Goal: Task Accomplishment & Management: Use online tool/utility

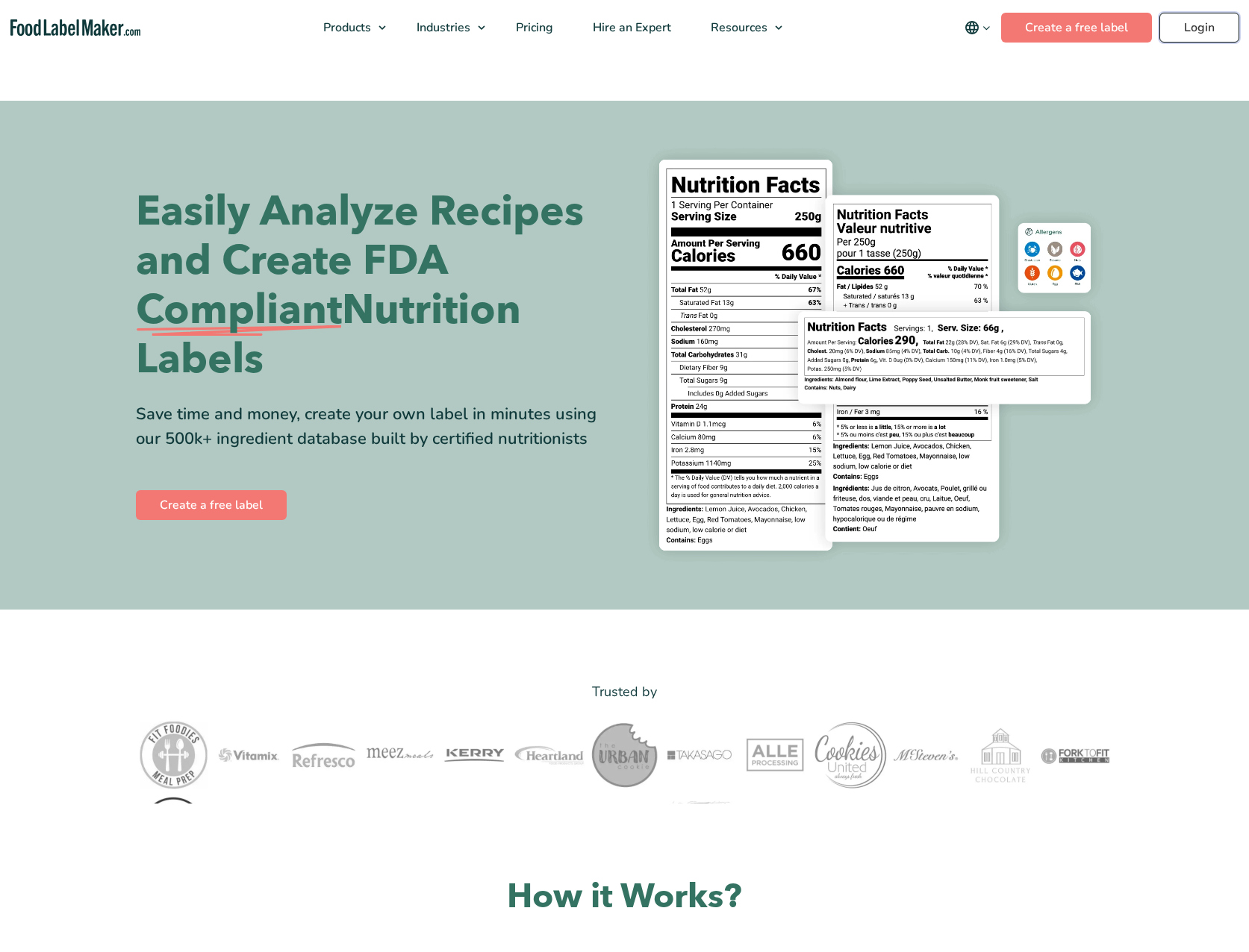
click at [1194, 24] on link "Login" at bounding box center [1199, 27] width 80 height 30
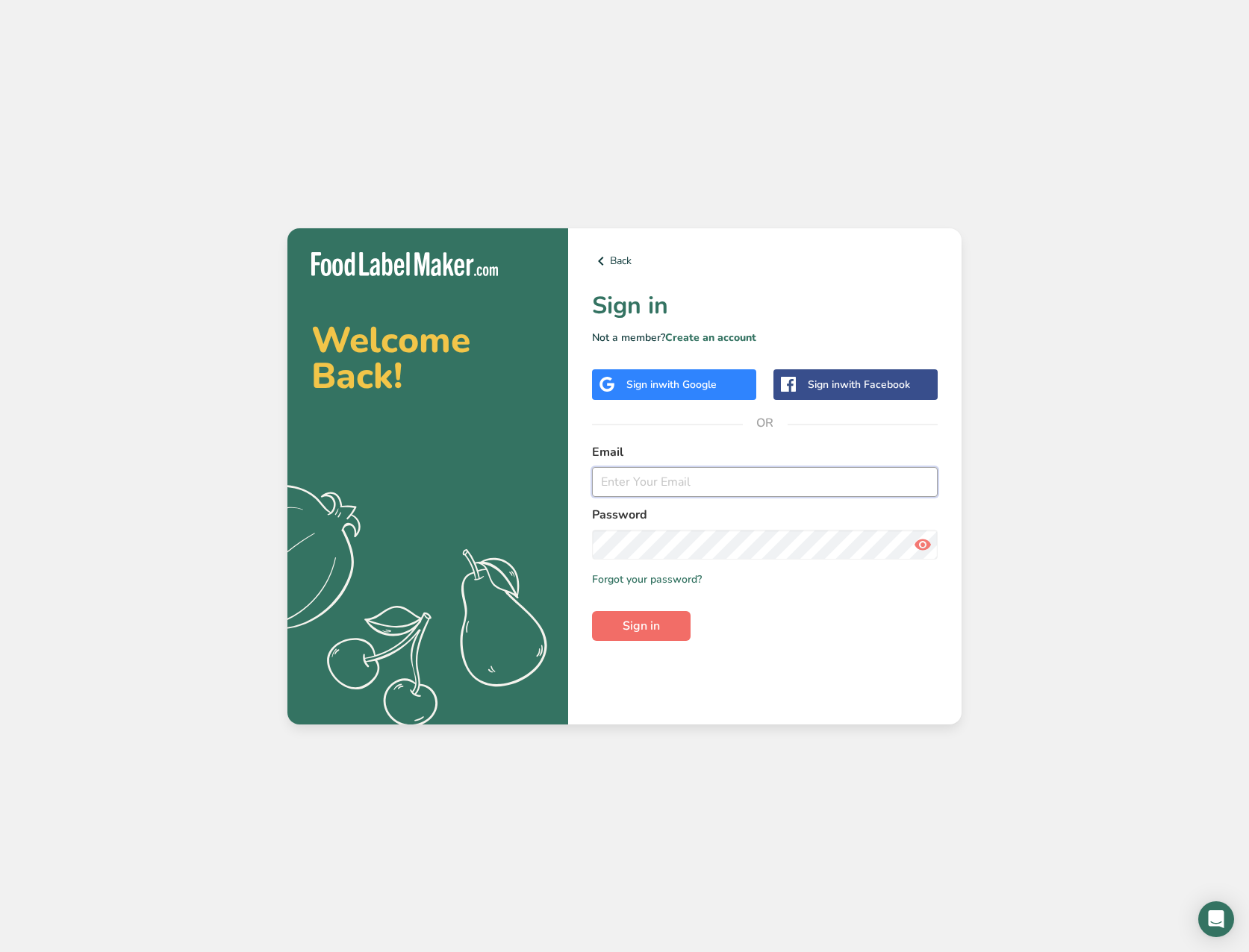
type input "[EMAIL_ADDRESS][DOMAIN_NAME]"
click at [637, 617] on span "Sign in" at bounding box center [641, 626] width 37 height 18
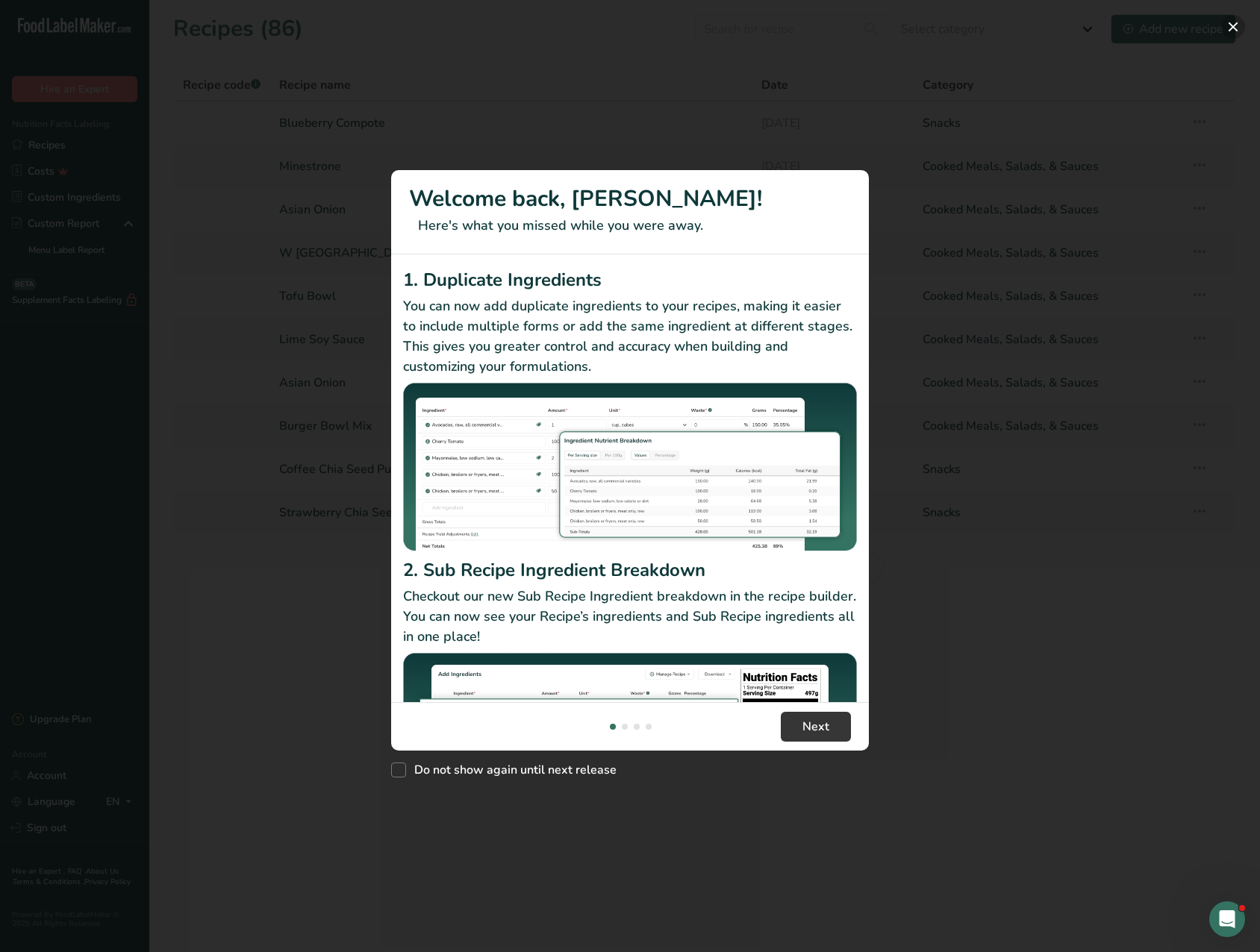
click at [1231, 26] on button "New Features" at bounding box center [1233, 26] width 24 height 24
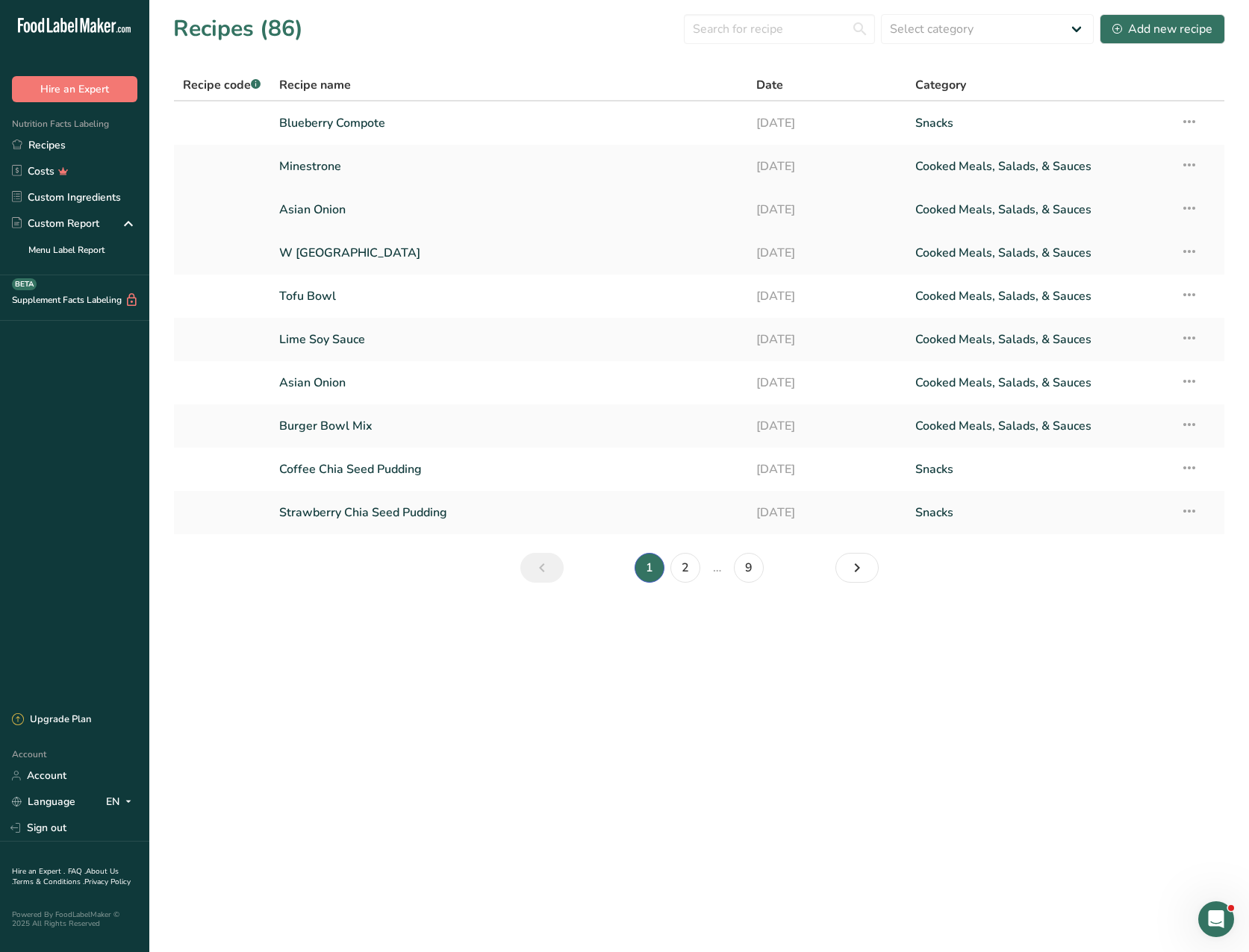
click at [328, 203] on link "Asian Onion" at bounding box center [508, 210] width 459 height 31
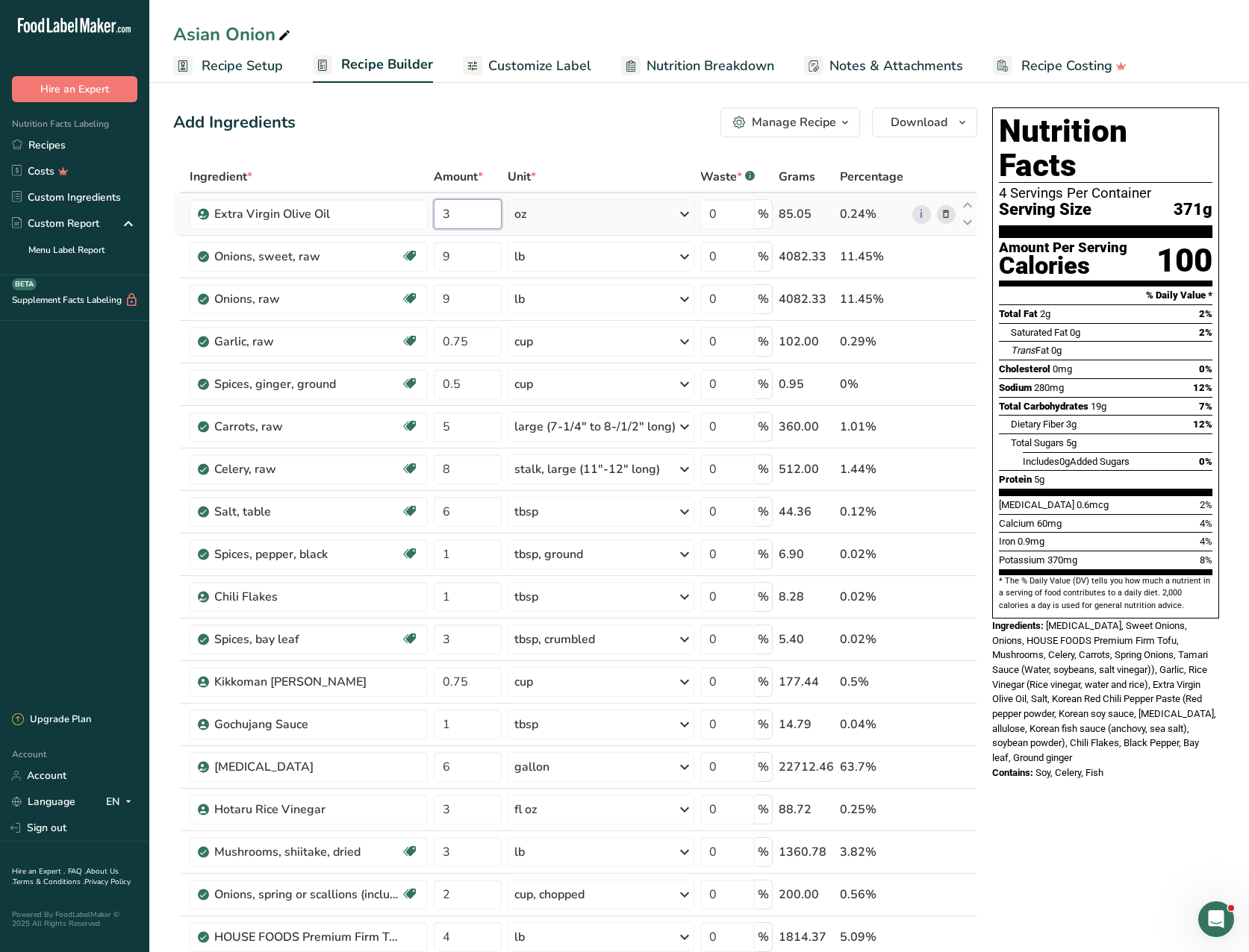
drag, startPoint x: 450, startPoint y: 213, endPoint x: 440, endPoint y: 215, distance: 10.2
click at [440, 215] on input "3" at bounding box center [468, 214] width 69 height 30
type input "2"
click at [443, 256] on input "9" at bounding box center [468, 257] width 69 height 30
type input "3"
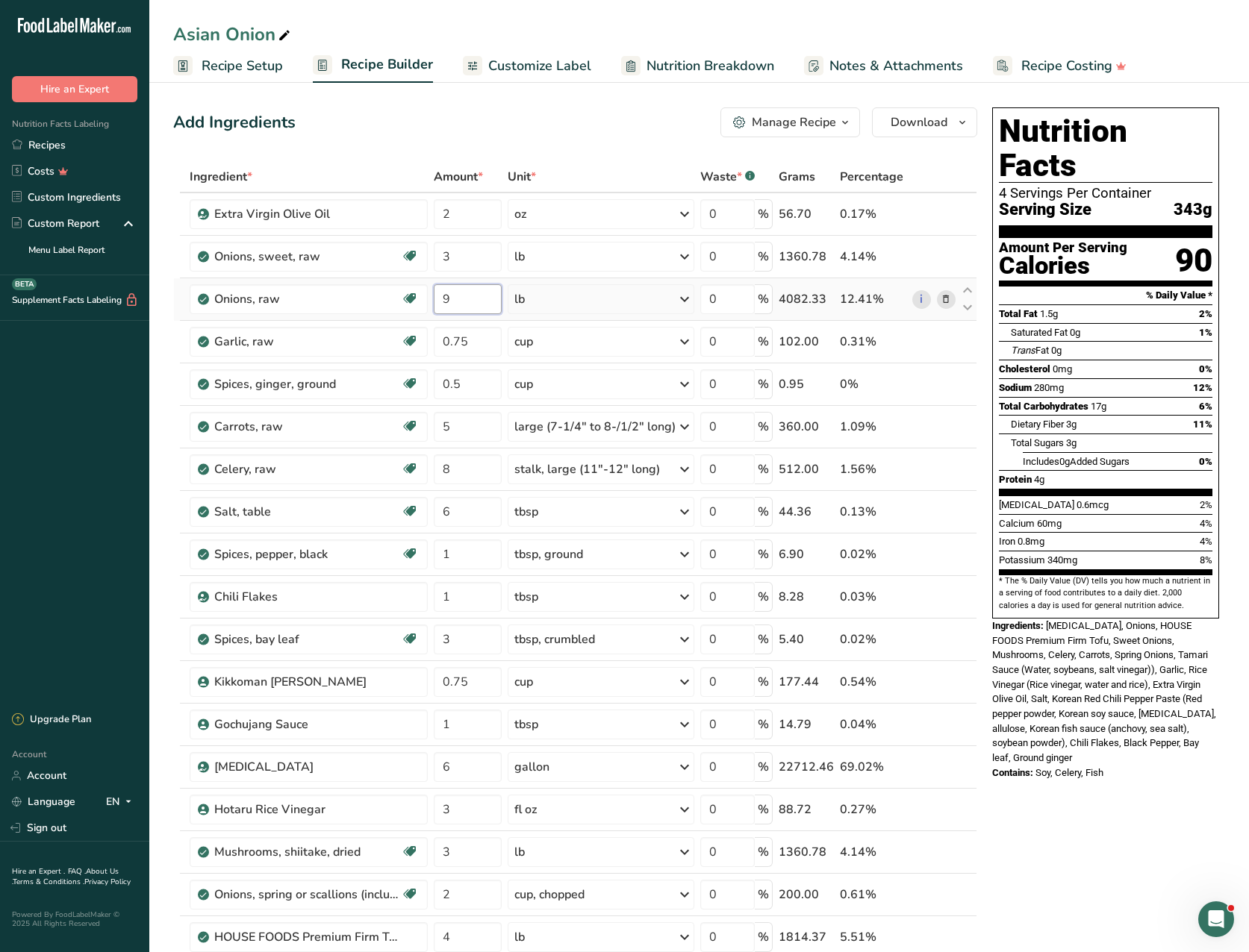
click at [442, 299] on input "9" at bounding box center [468, 299] width 69 height 30
type input "10"
drag, startPoint x: 470, startPoint y: 682, endPoint x: 439, endPoint y: 678, distance: 31.3
click at [436, 678] on input "0.75" at bounding box center [468, 682] width 69 height 30
type input "1"
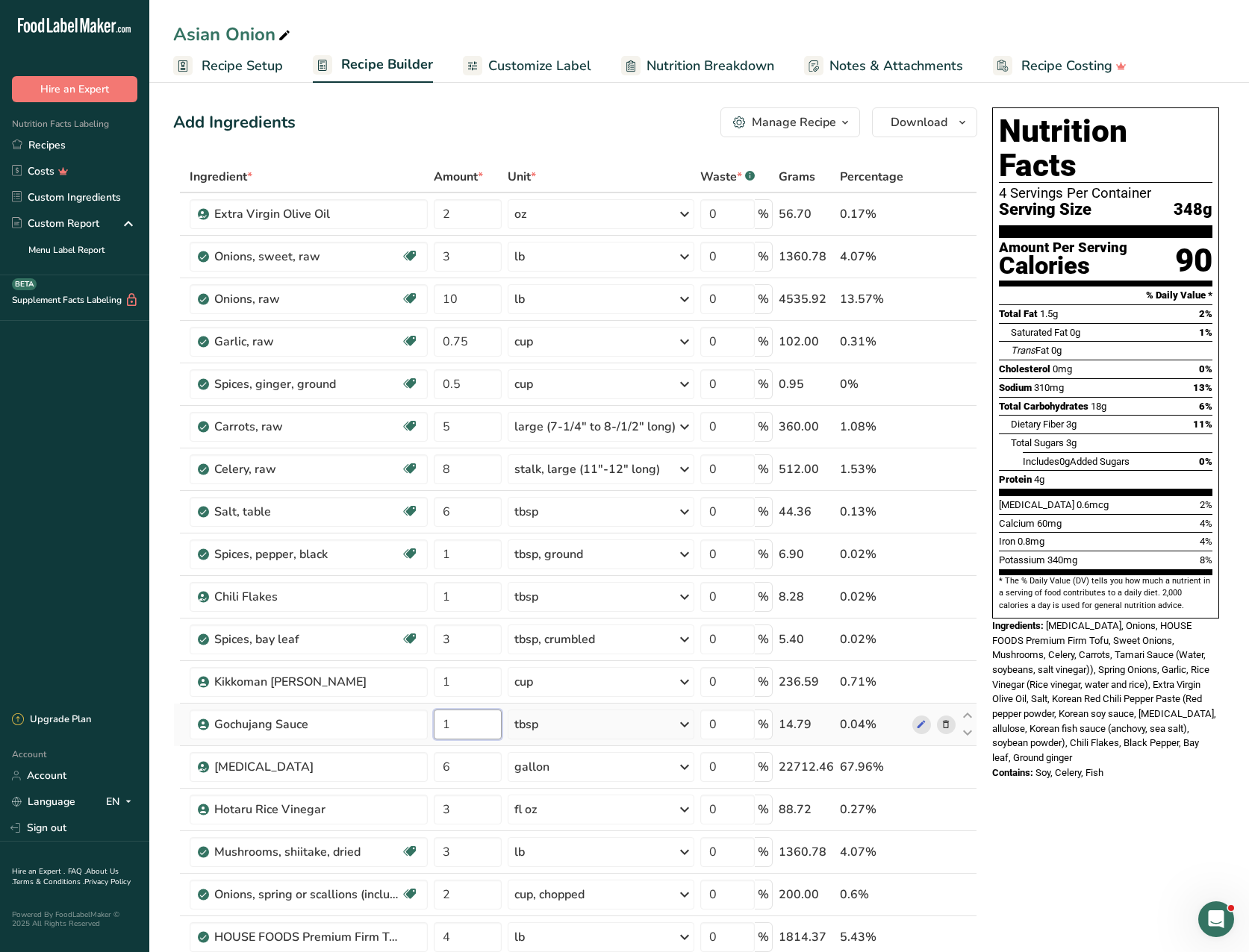
click at [441, 723] on input "1" at bounding box center [468, 725] width 69 height 30
type input "2"
click at [443, 764] on input "6" at bounding box center [468, 767] width 69 height 30
type input "2"
drag, startPoint x: 450, startPoint y: 811, endPoint x: 441, endPoint y: 803, distance: 12.0
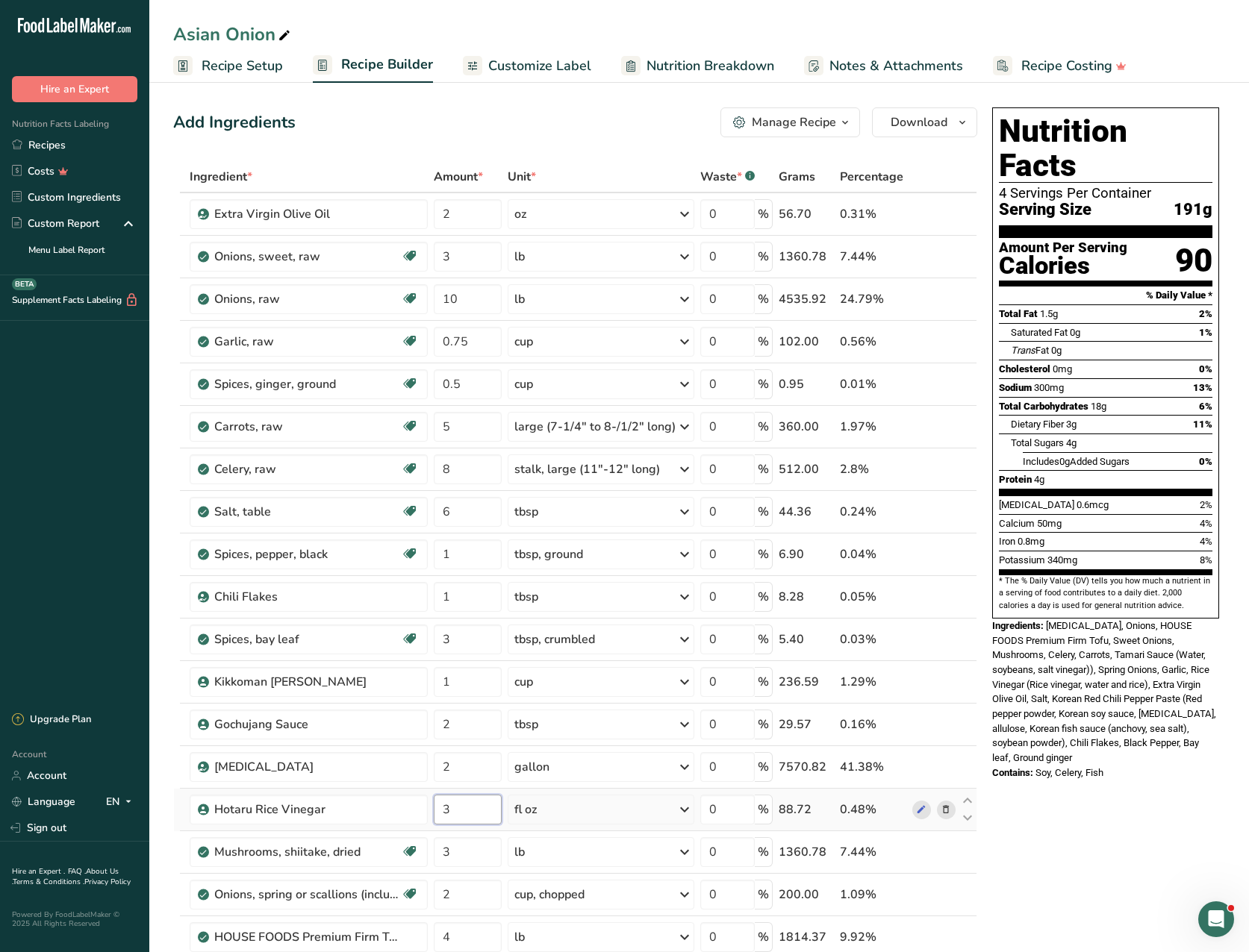
click at [440, 807] on input "3" at bounding box center [468, 810] width 69 height 30
type input "5"
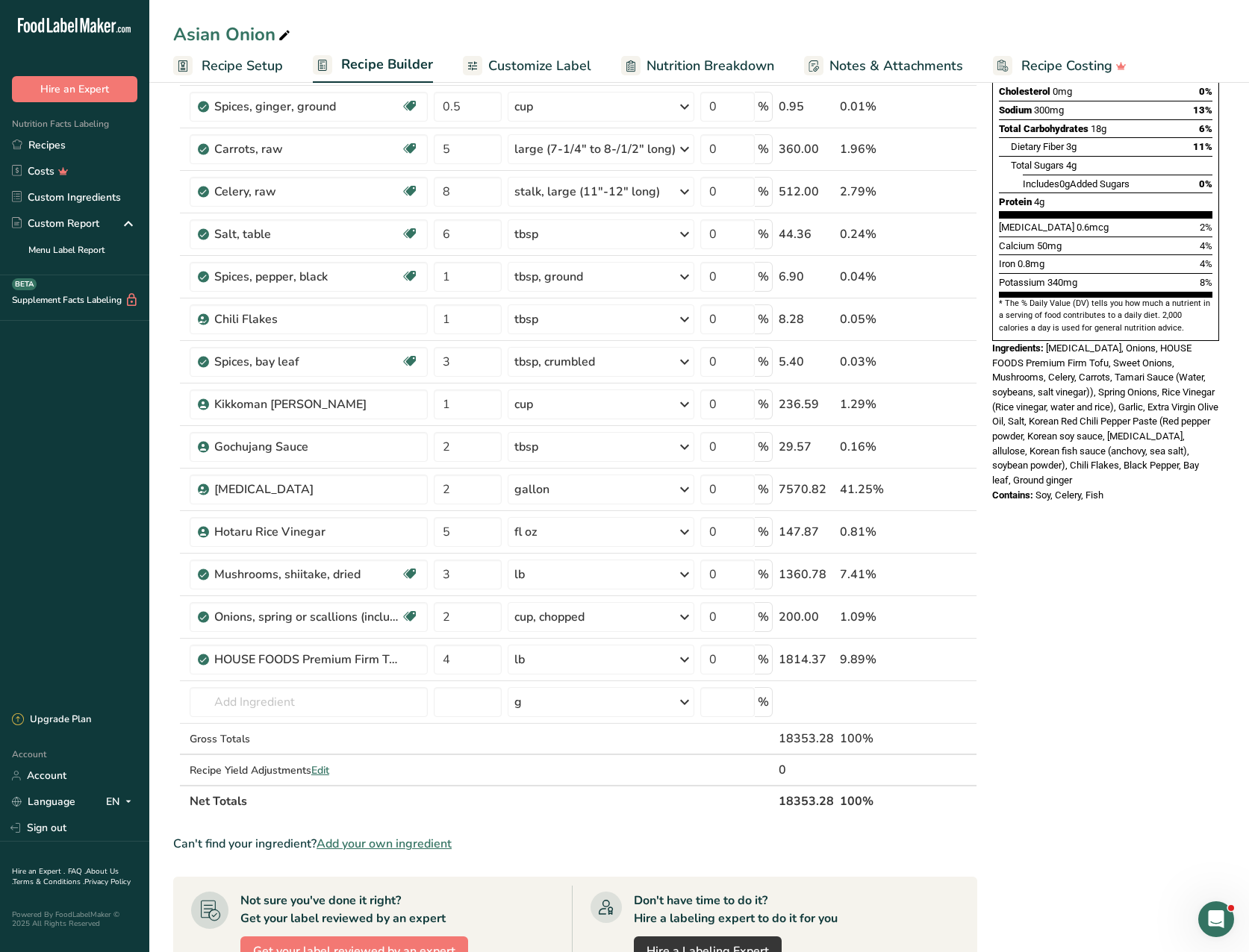
scroll to position [284, 0]
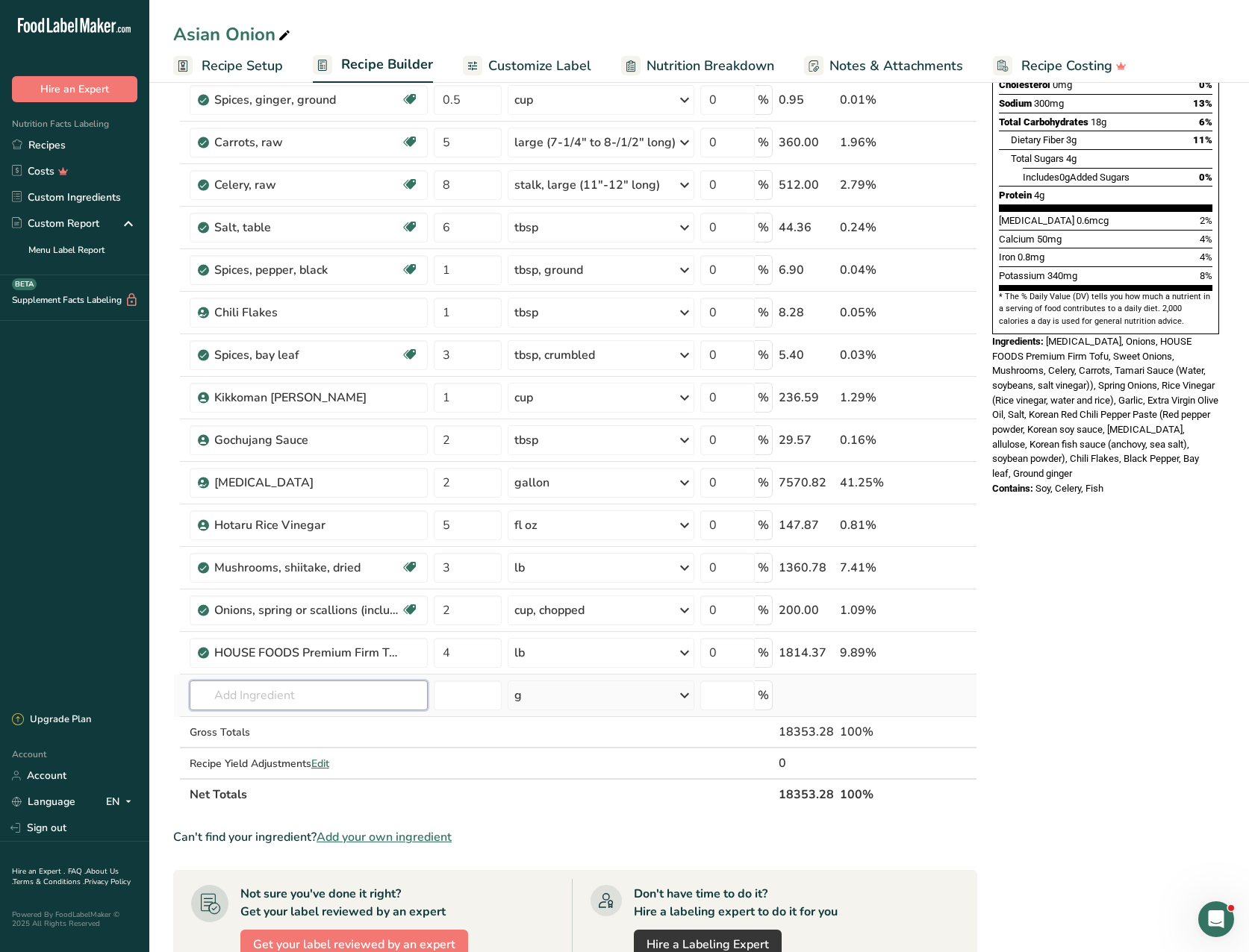
click at [212, 699] on input "text" at bounding box center [308, 695] width 238 height 30
type input "1"
click at [1050, 640] on div "Nutrition Facts 4 Servings Per Container Serving Size 191g Amount Per Serving C…" at bounding box center [1105, 571] width 239 height 1508
click at [442, 480] on input "2" at bounding box center [468, 483] width 69 height 30
type input "3"
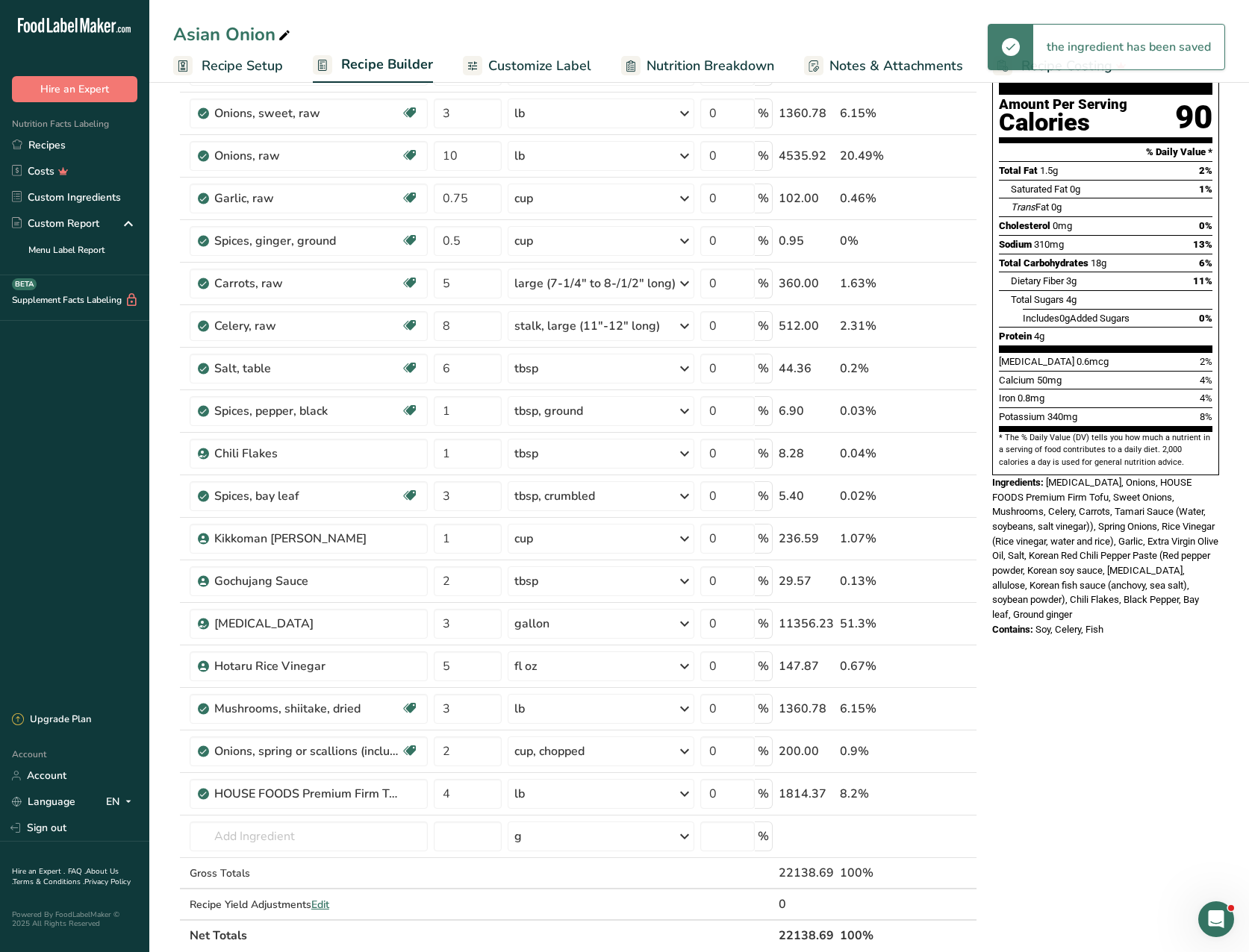
scroll to position [0, 0]
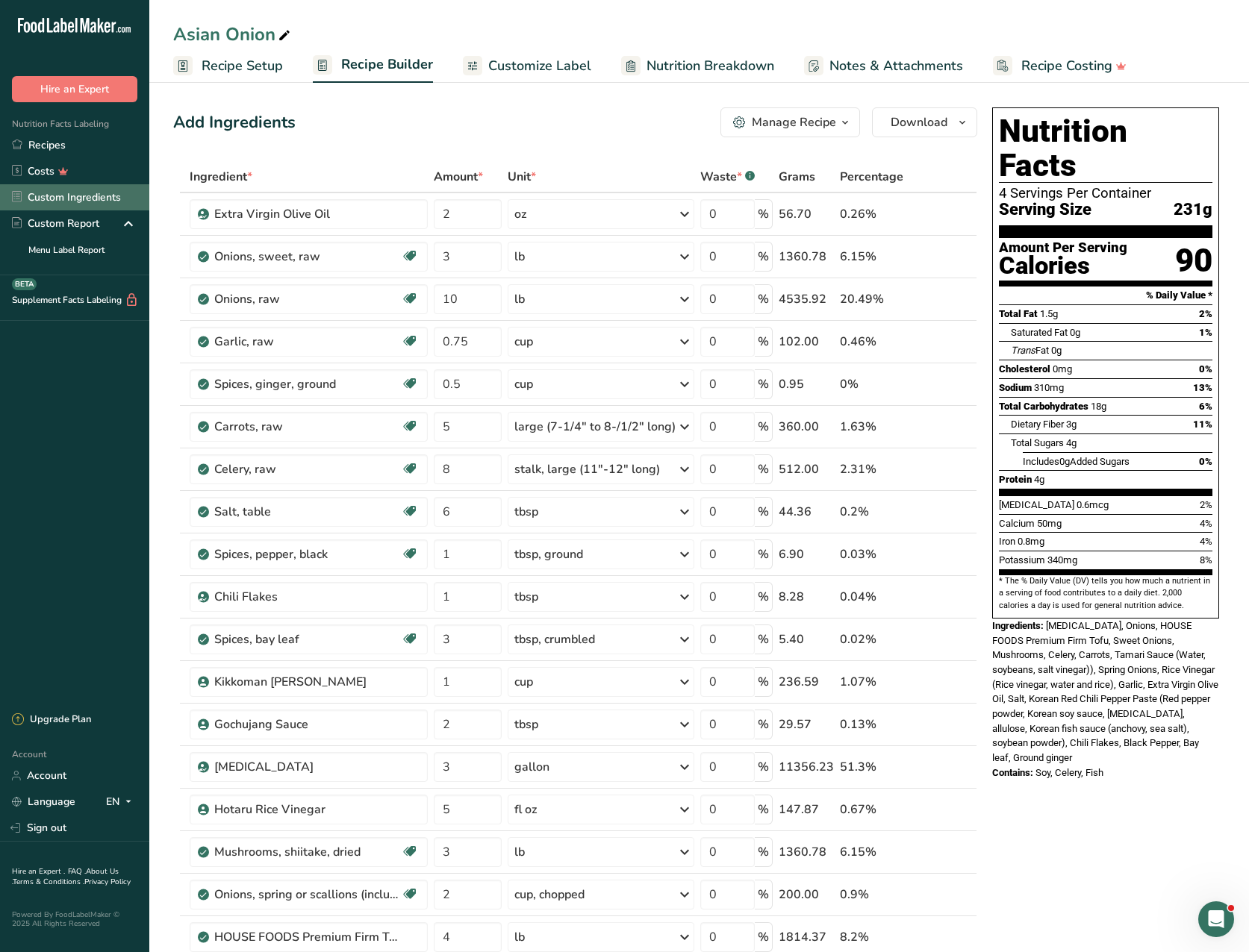
click at [88, 192] on link "Custom Ingredients" at bounding box center [74, 198] width 150 height 26
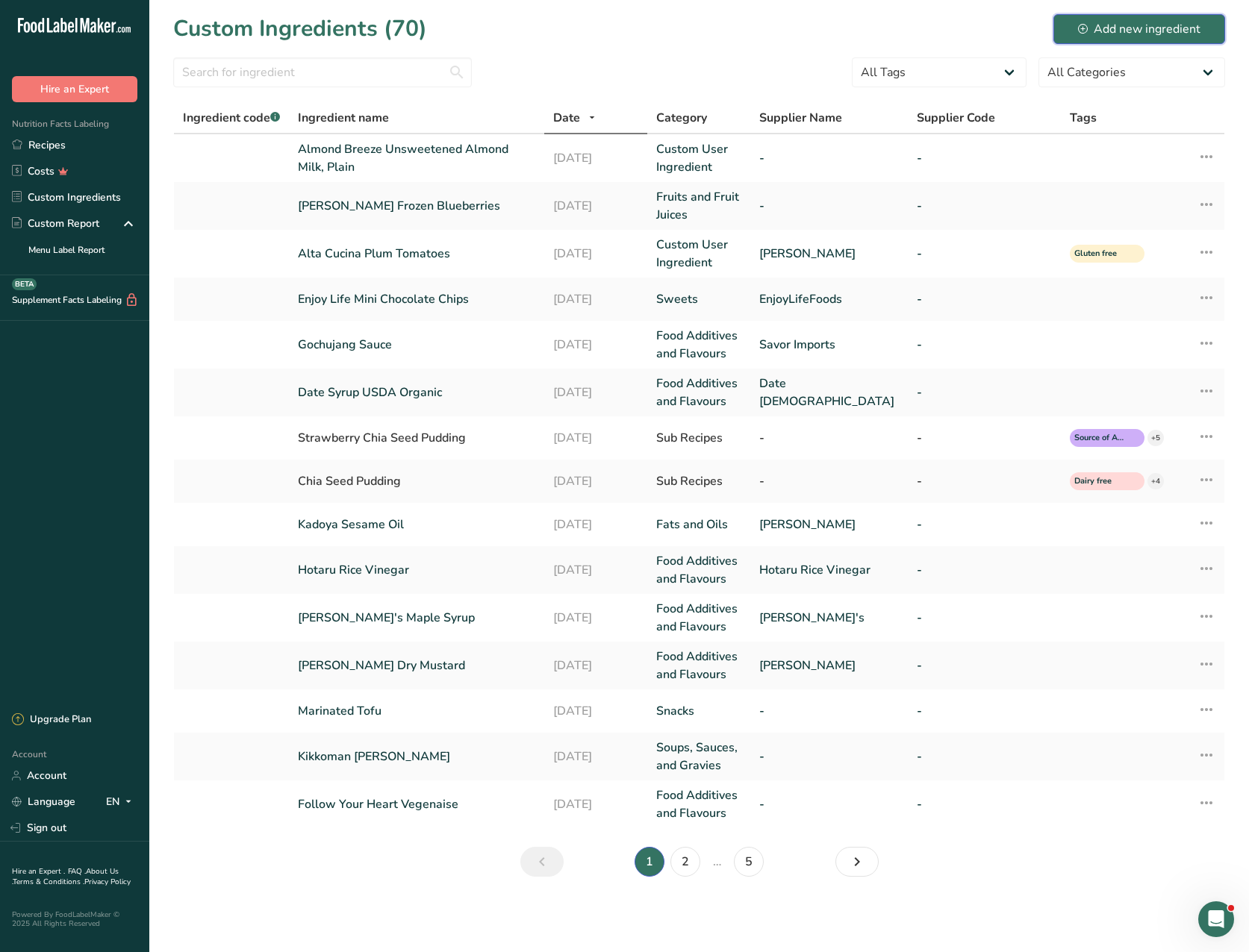
click at [1134, 26] on div "Add new ingredient" at bounding box center [1139, 29] width 122 height 18
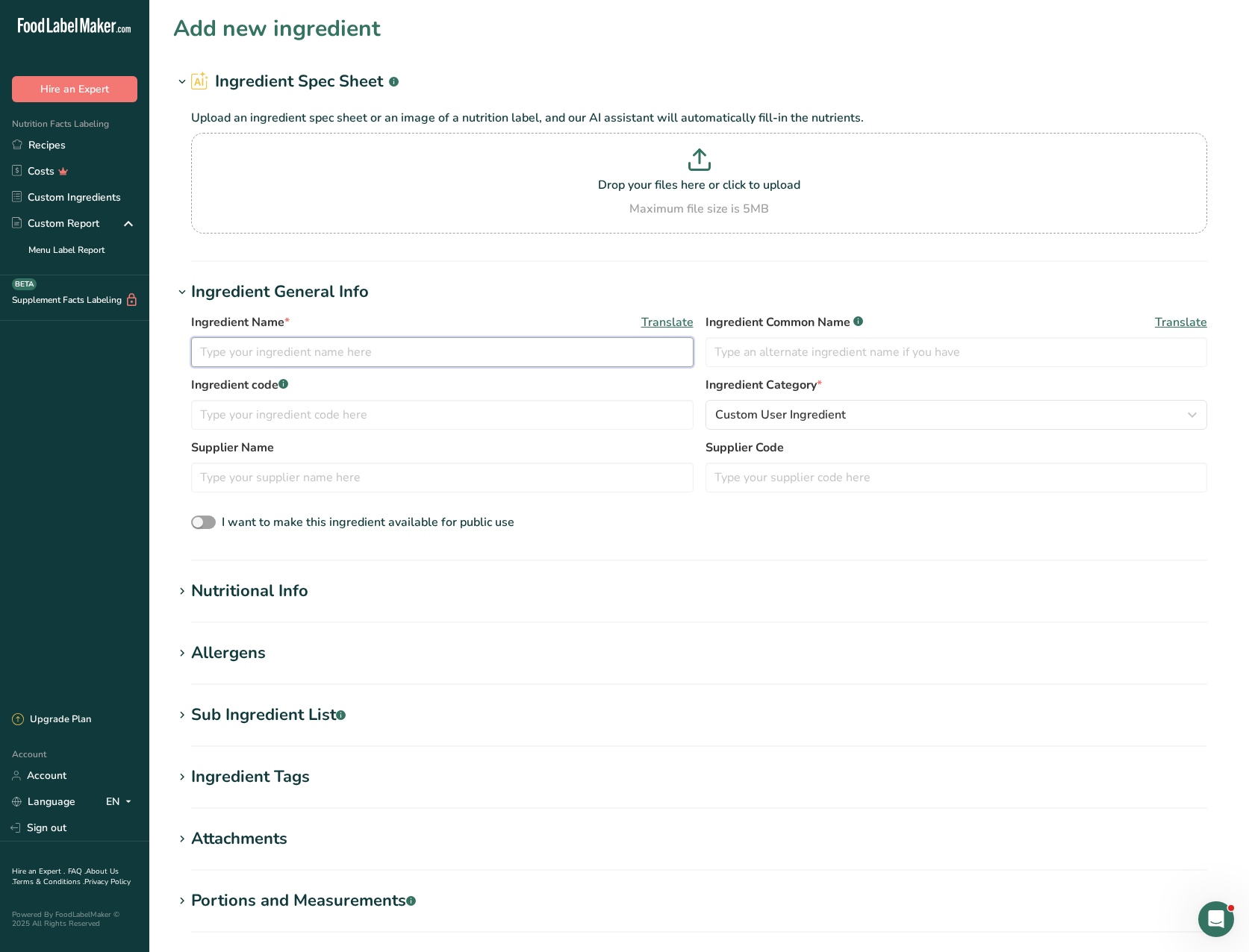
click at [200, 349] on input "text" at bounding box center [442, 352] width 503 height 30
type input "Sunny's Korean Gochujang Sauce"
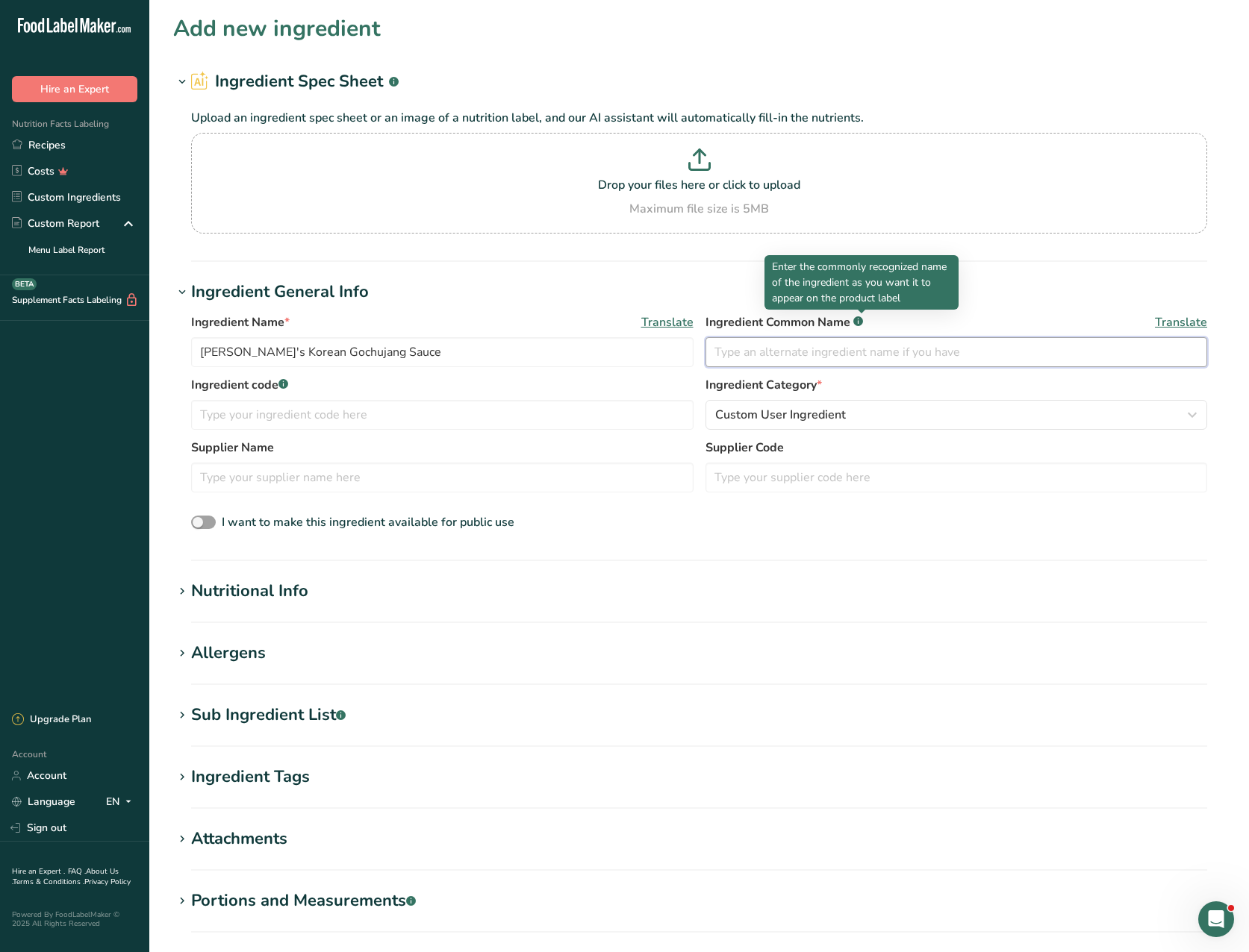
click at [716, 356] on input "text" at bounding box center [956, 352] width 503 height 30
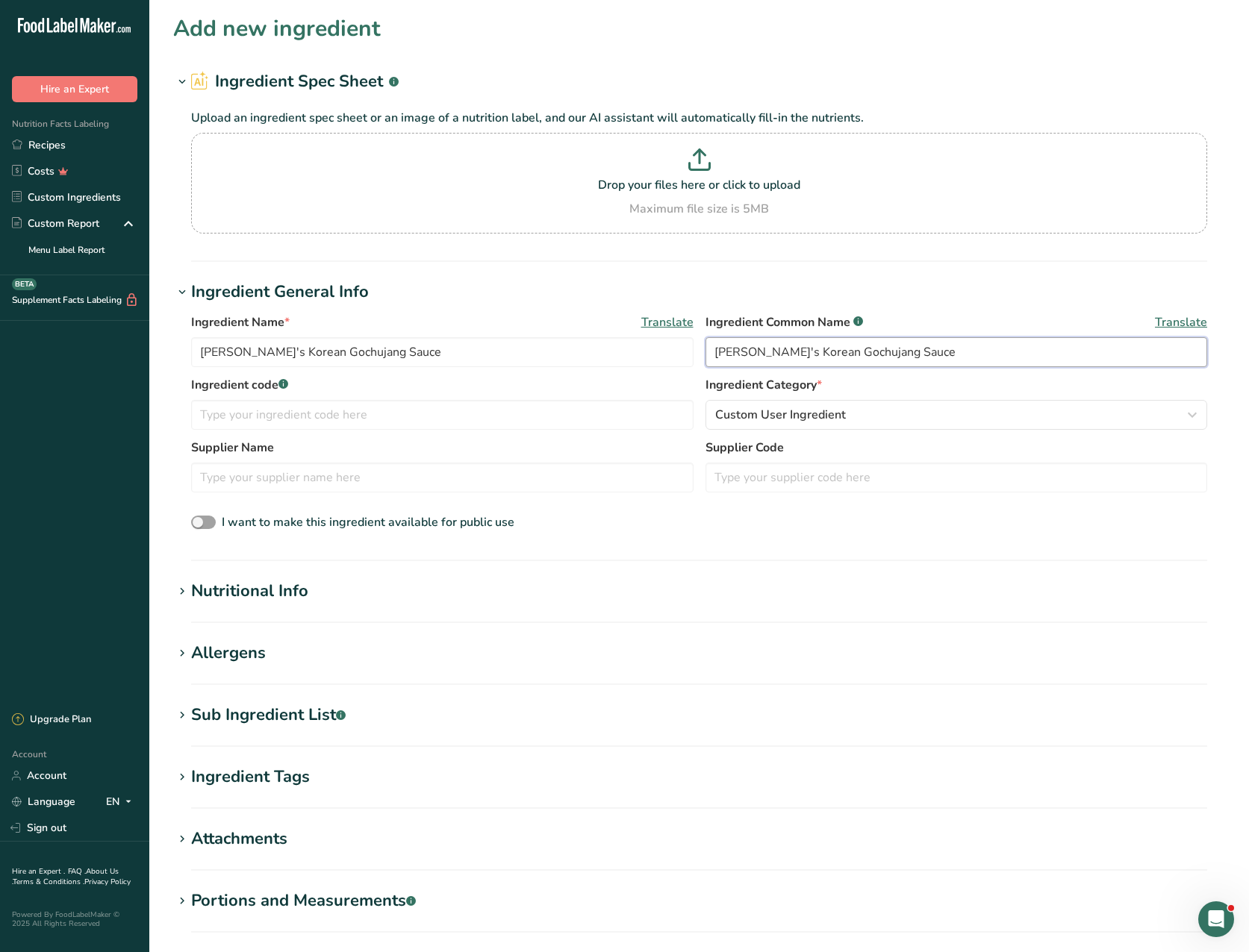
type input "Sunny's Korean Gochujang Sauce"
click at [234, 583] on div "Nutritional Info" at bounding box center [250, 592] width 117 height 25
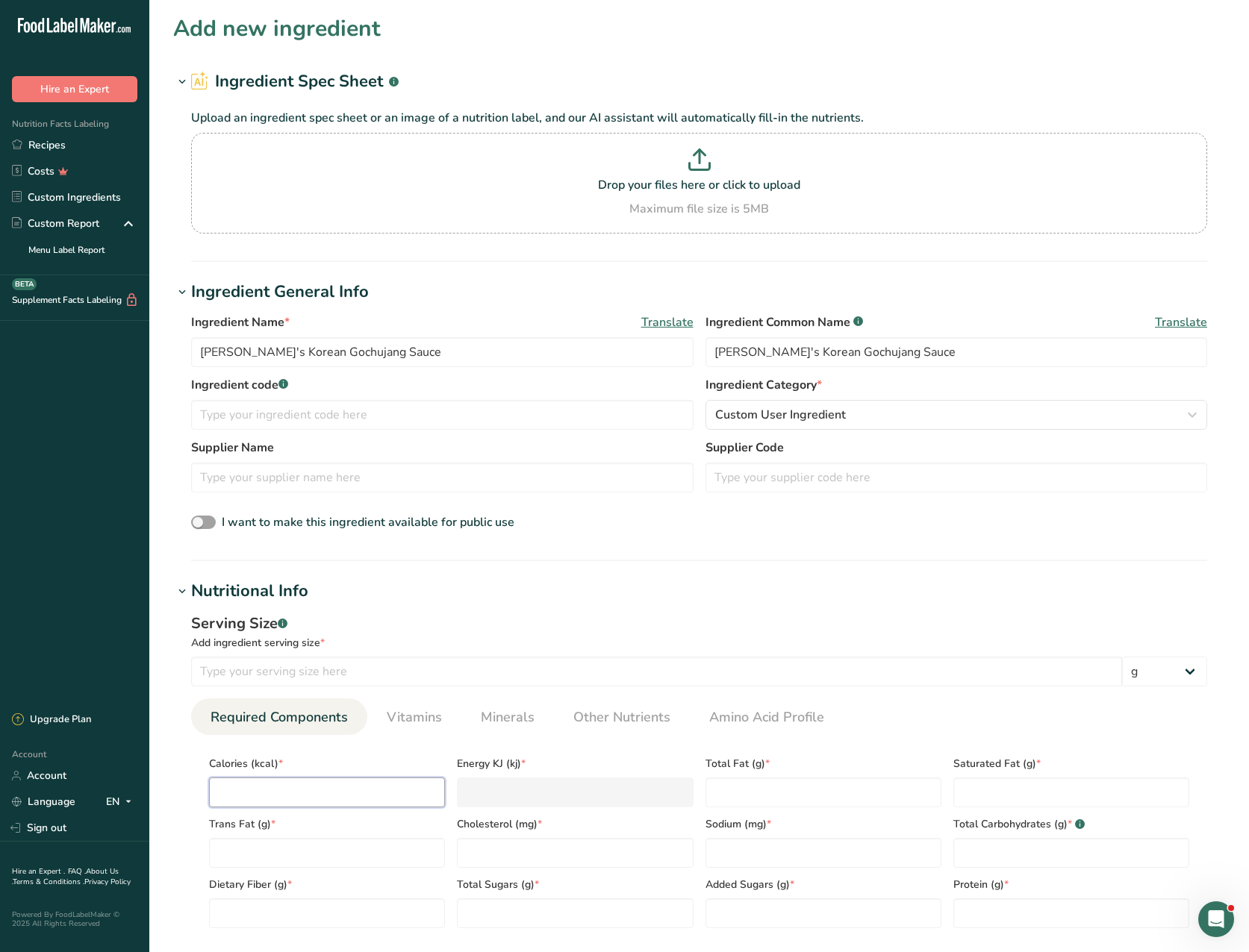
click at [215, 795] on input "number" at bounding box center [327, 793] width 236 height 30
type input "2"
type KJ "8.4"
type input "25"
type KJ "104.6"
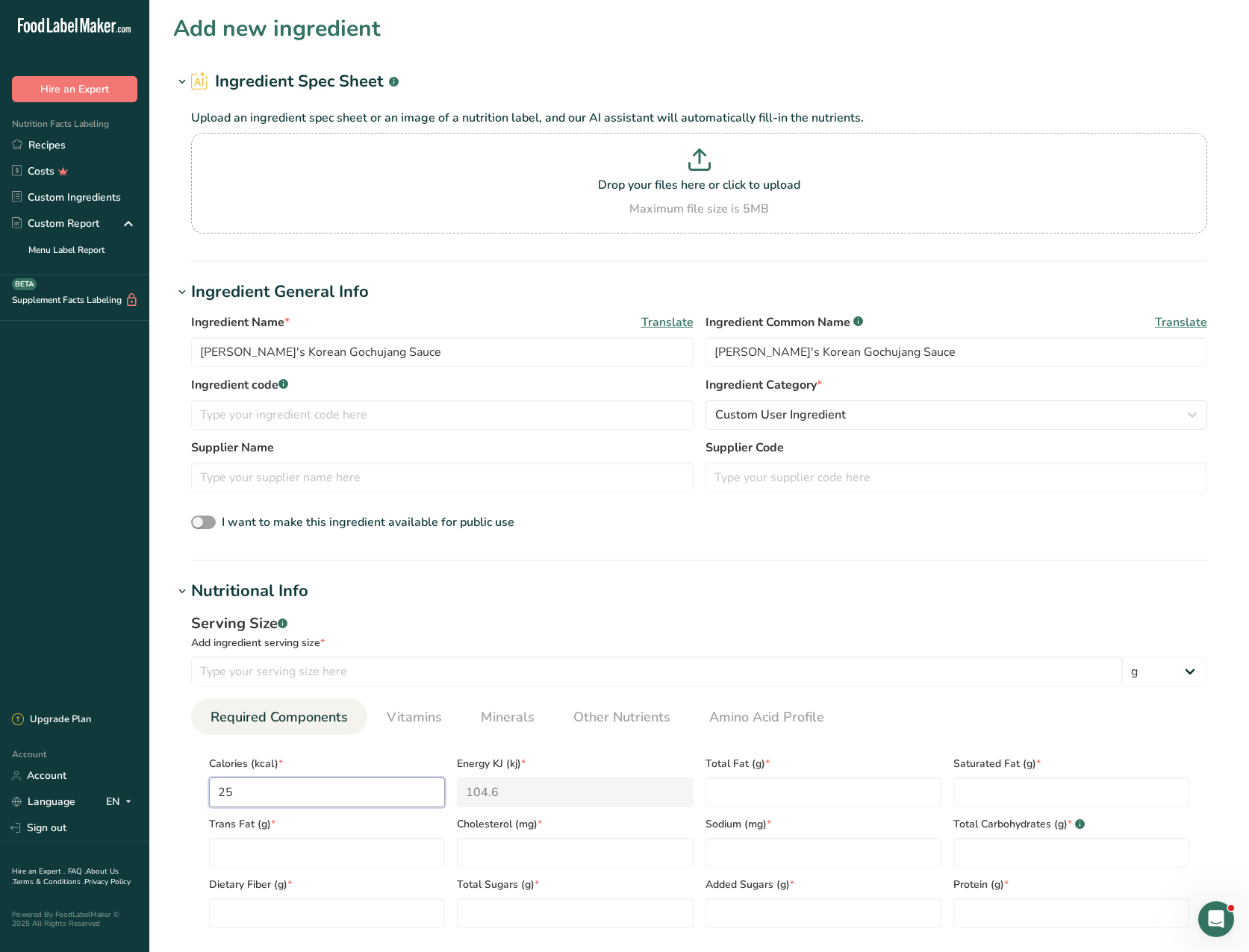
type input "25"
type Fat "0"
type input "0"
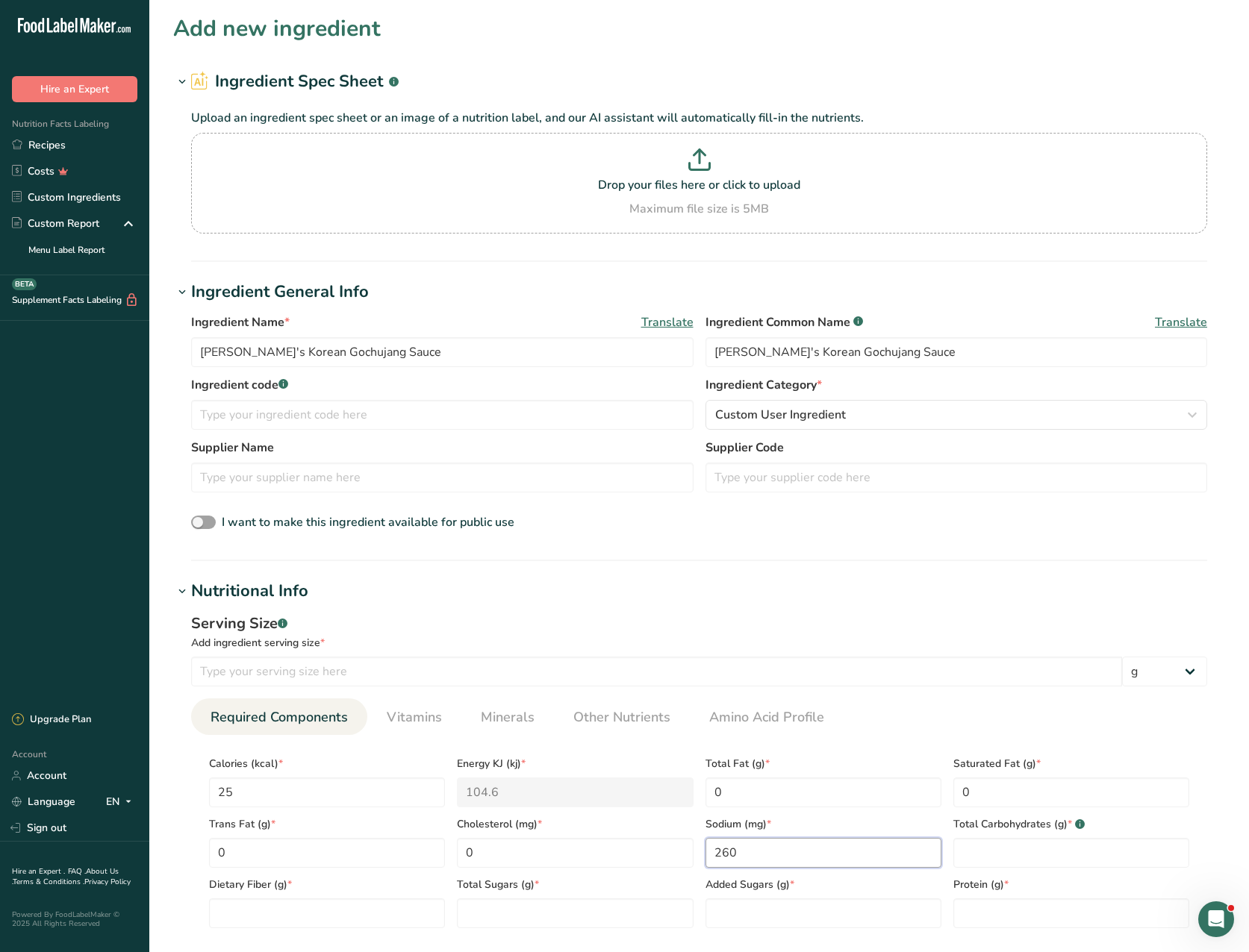
type input "260"
type Carbohydrates "10"
type Fiber "1"
type Sugars "3"
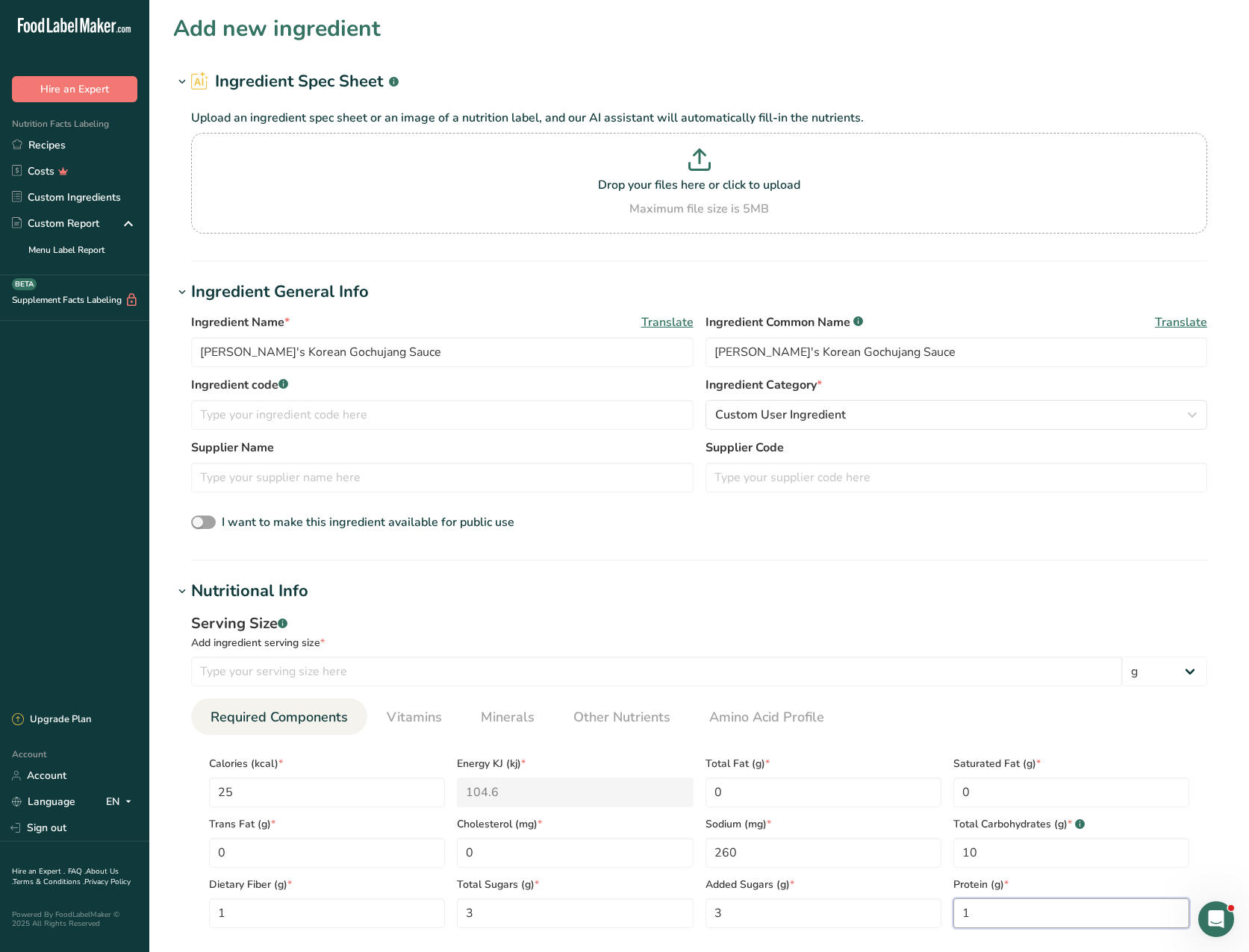
type input "1"
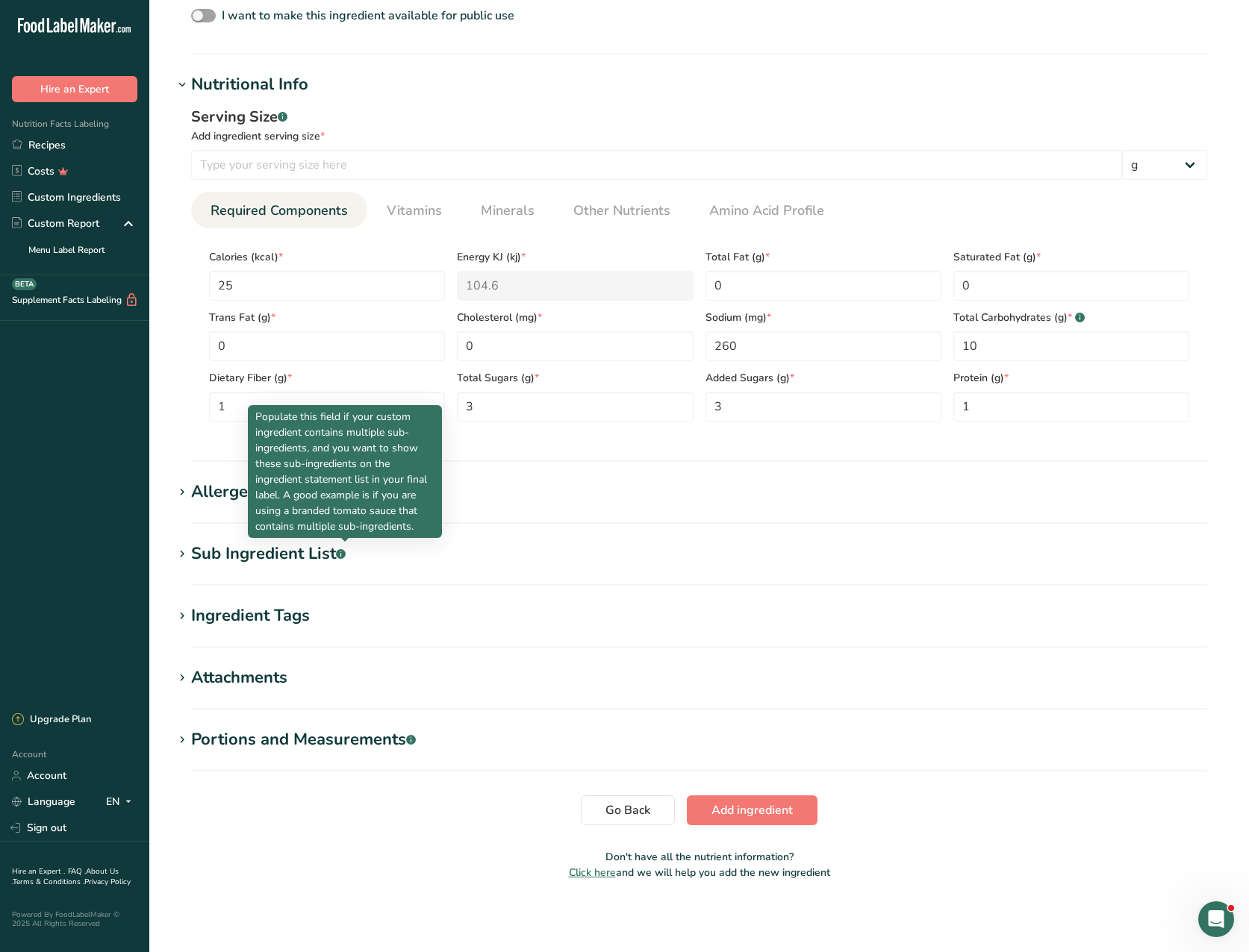
click at [344, 551] on rect at bounding box center [341, 555] width 10 height 10
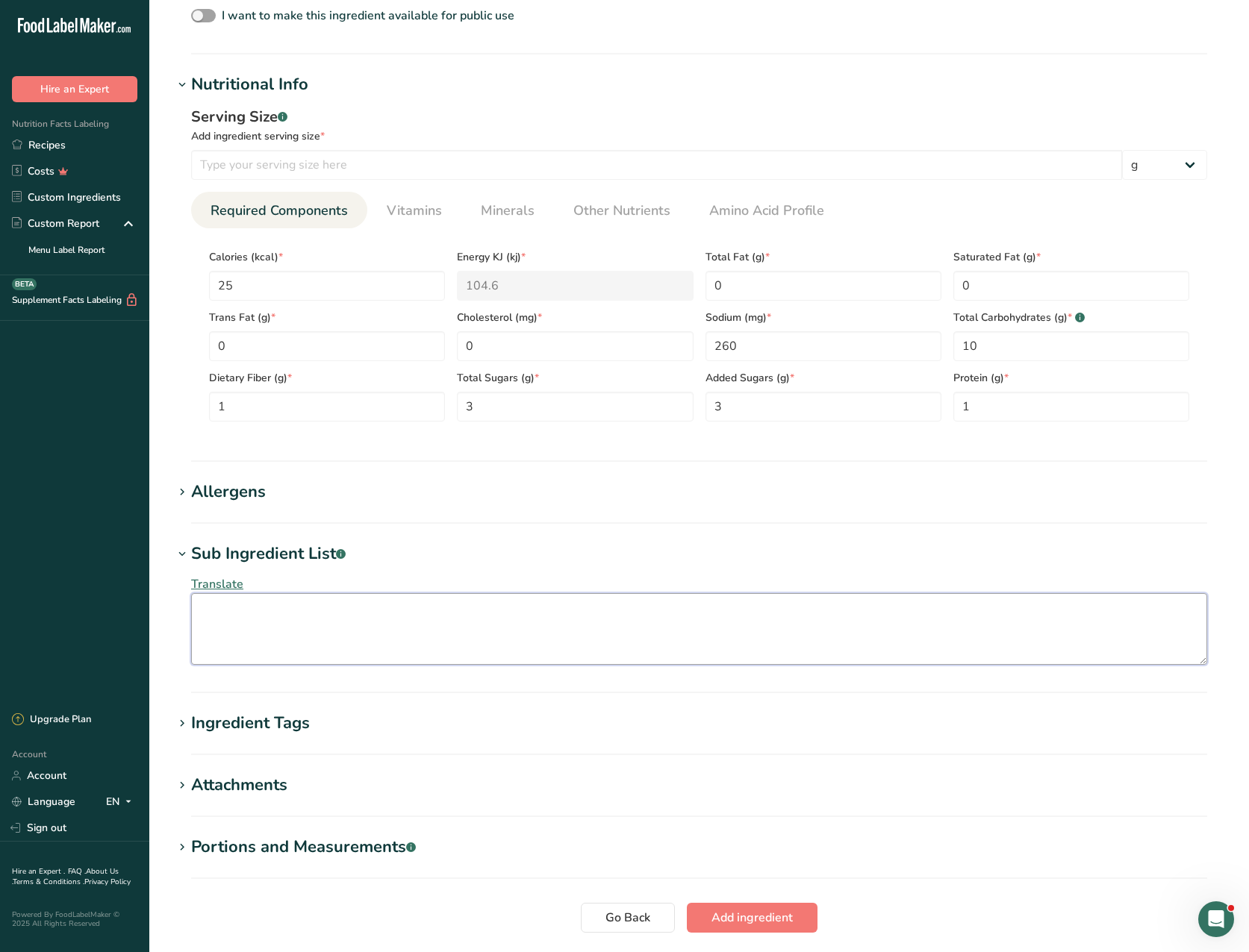
click at [193, 603] on textarea at bounding box center [698, 629] width 1016 height 72
type textarea "water, sugar, cooked white rice, red pepper, salt, distilled vinegar"
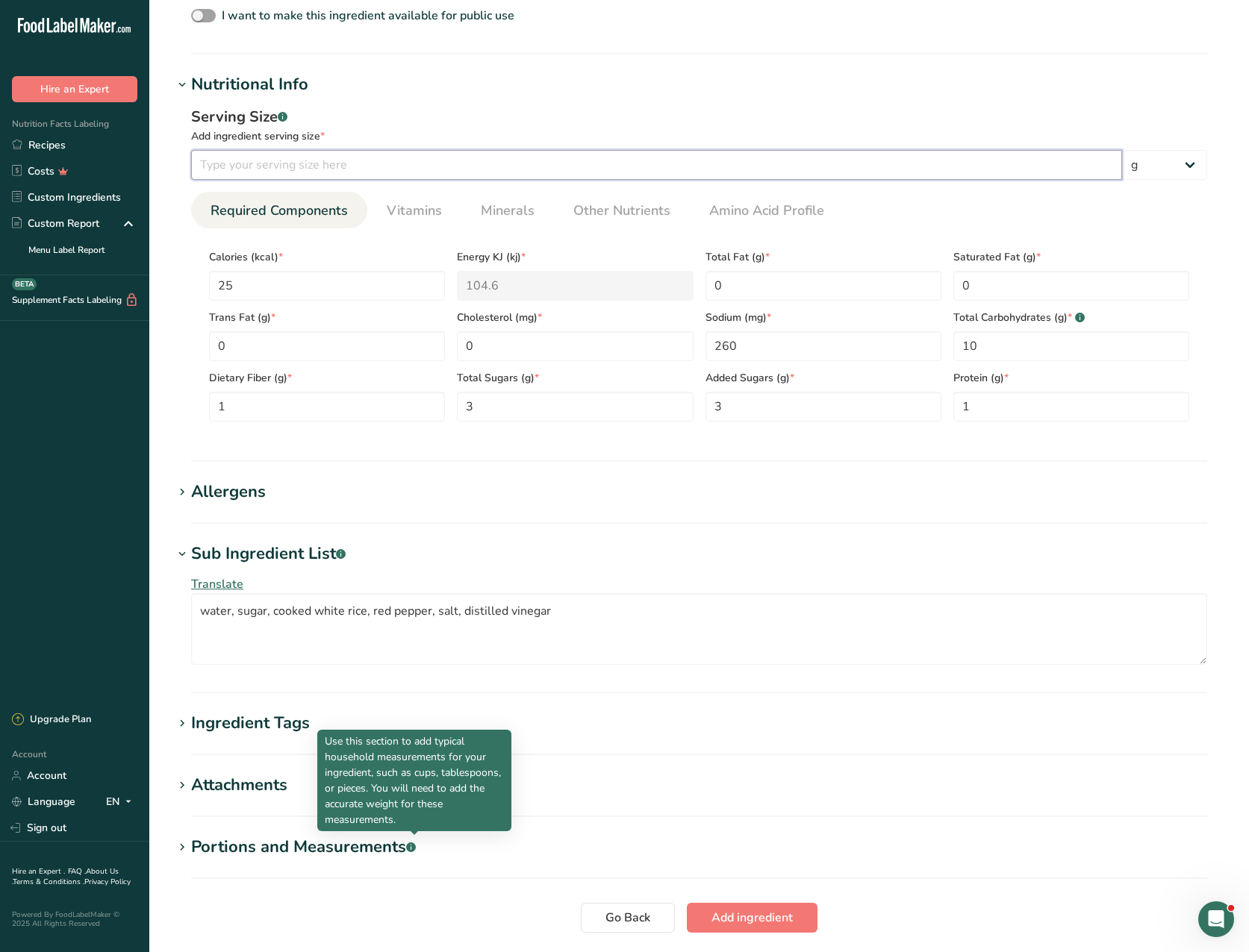
click at [205, 164] on input "number" at bounding box center [656, 164] width 931 height 30
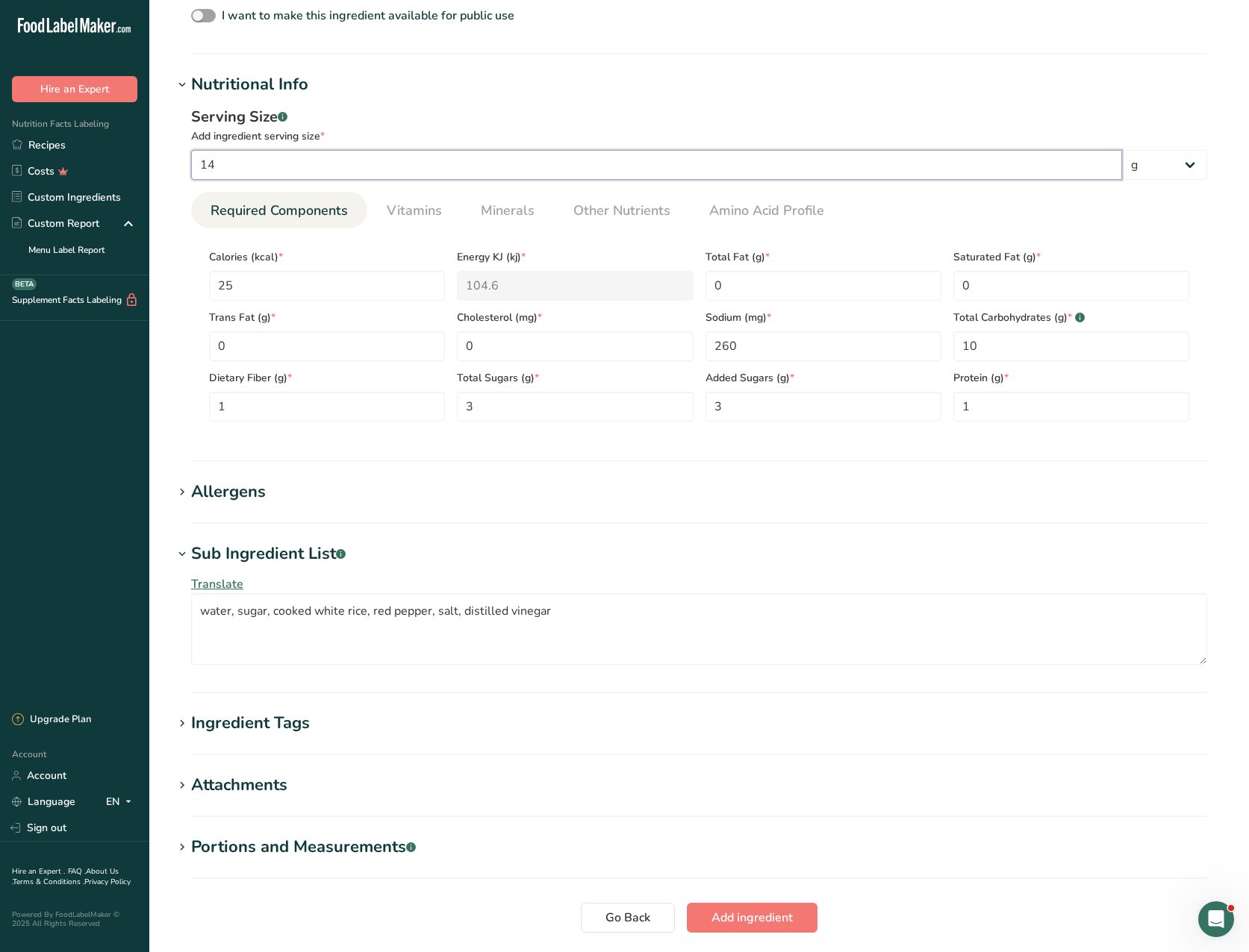
type input "14"
click at [753, 919] on span "Add ingredient" at bounding box center [751, 918] width 81 height 18
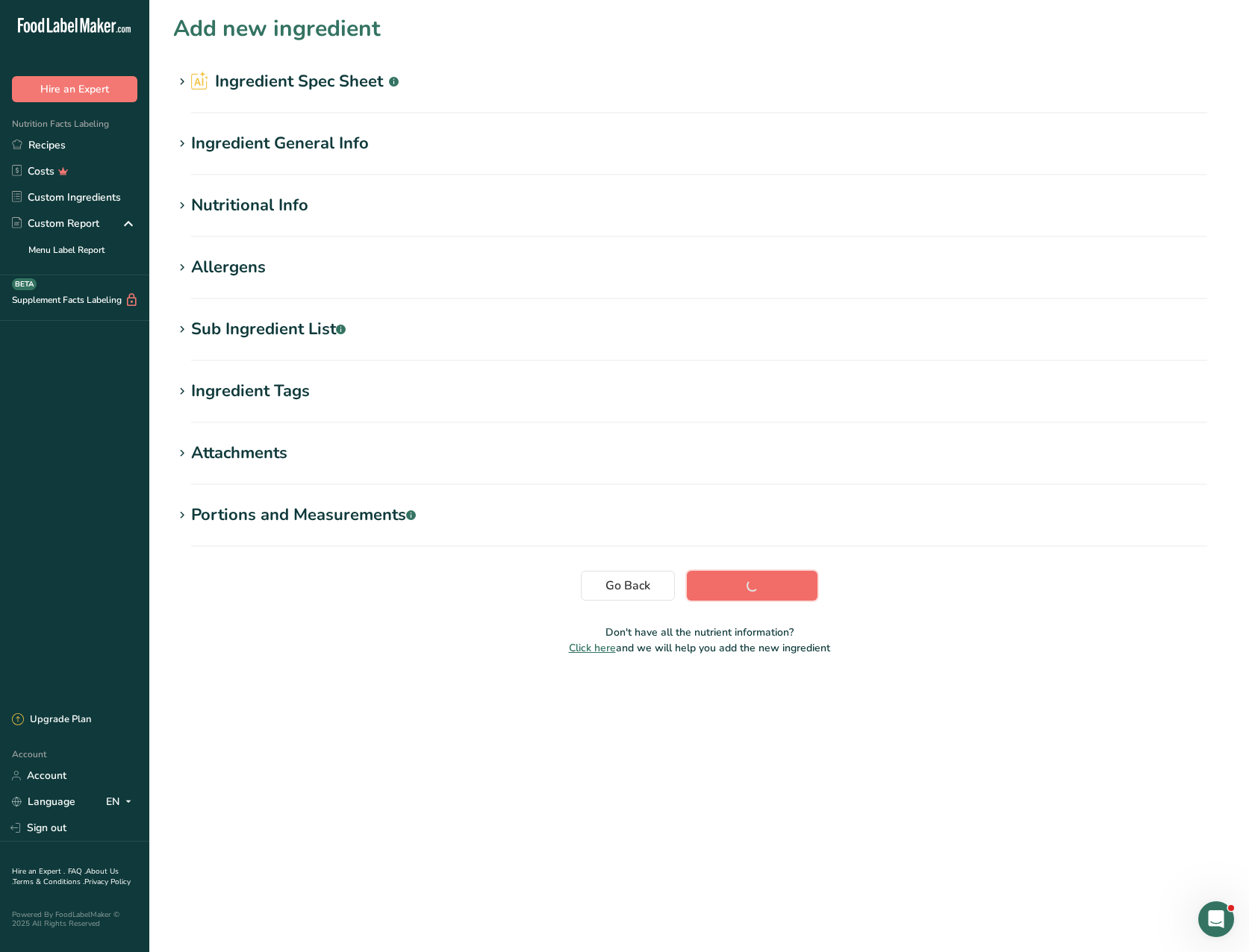
scroll to position [0, 0]
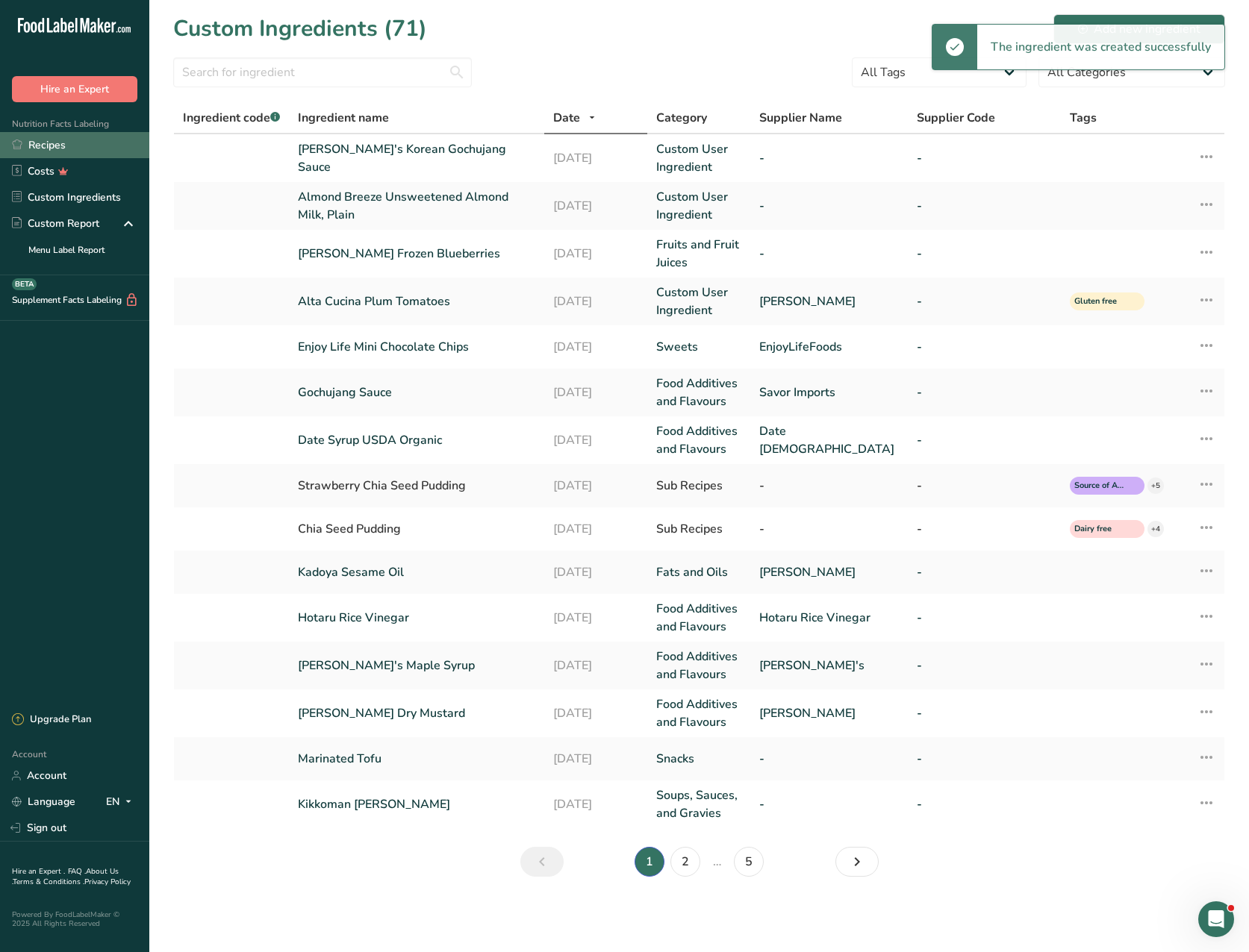
click at [61, 141] on link "Recipes" at bounding box center [74, 145] width 150 height 26
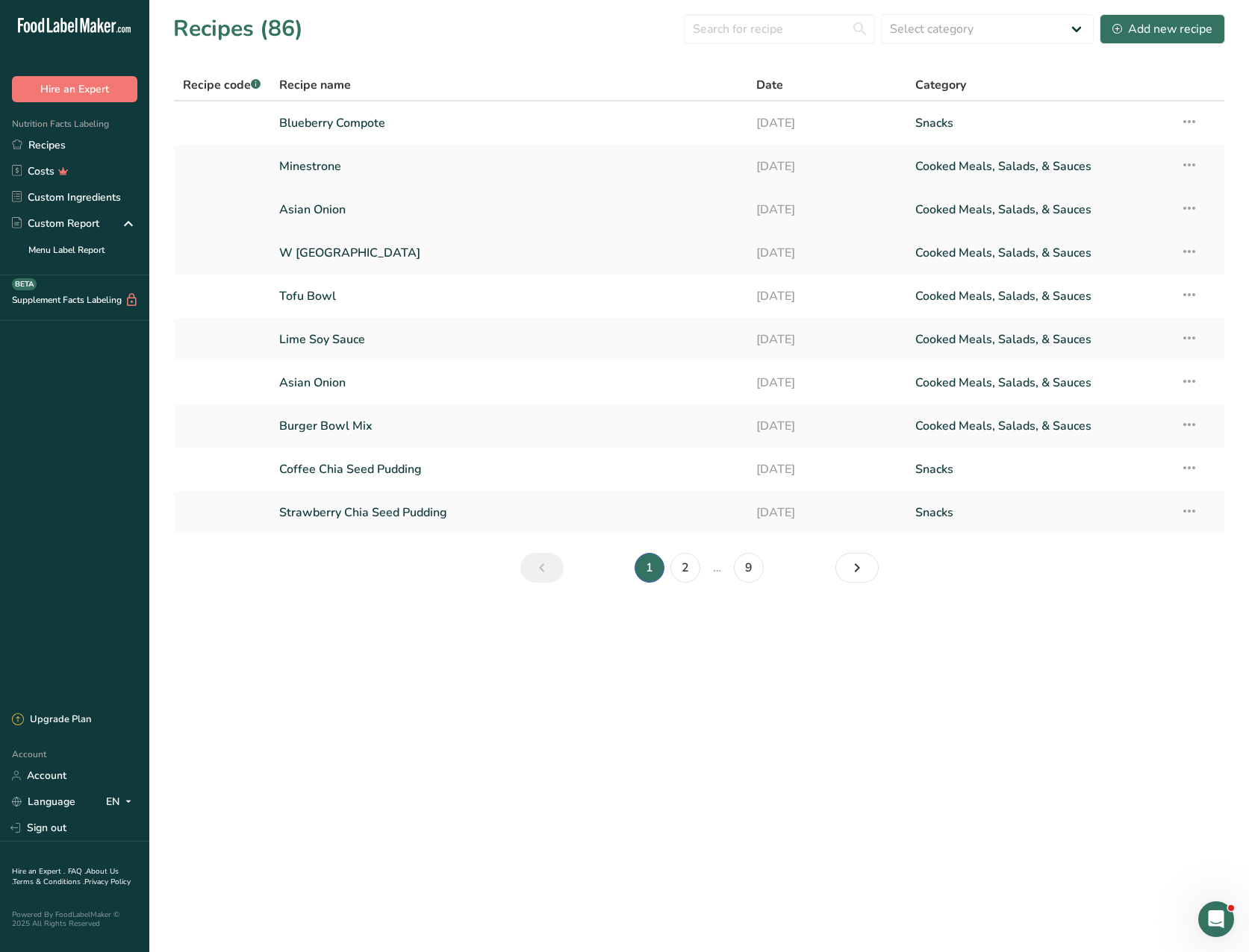
click at [291, 207] on link "Asian Onion" at bounding box center [508, 210] width 459 height 31
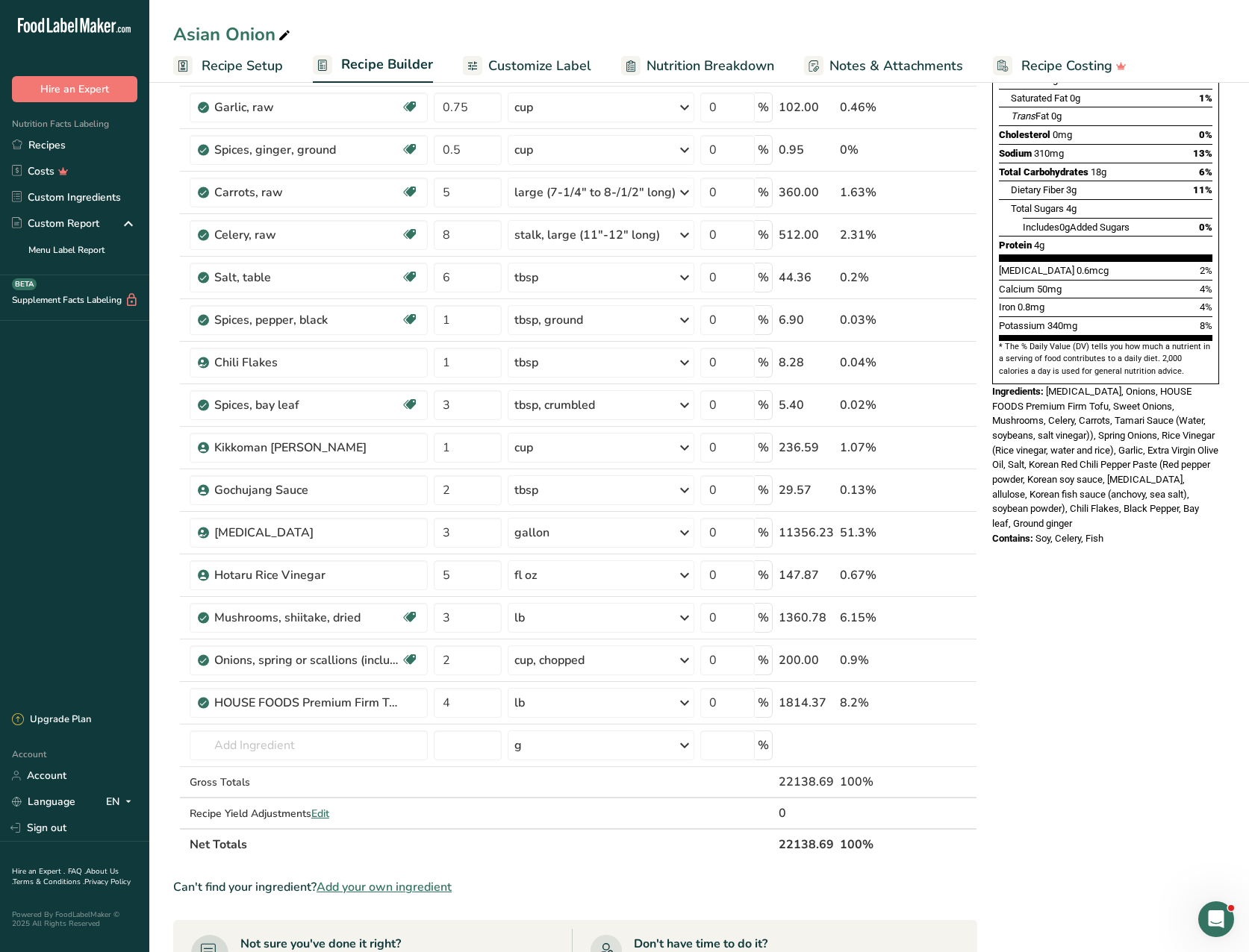
scroll to position [274, 0]
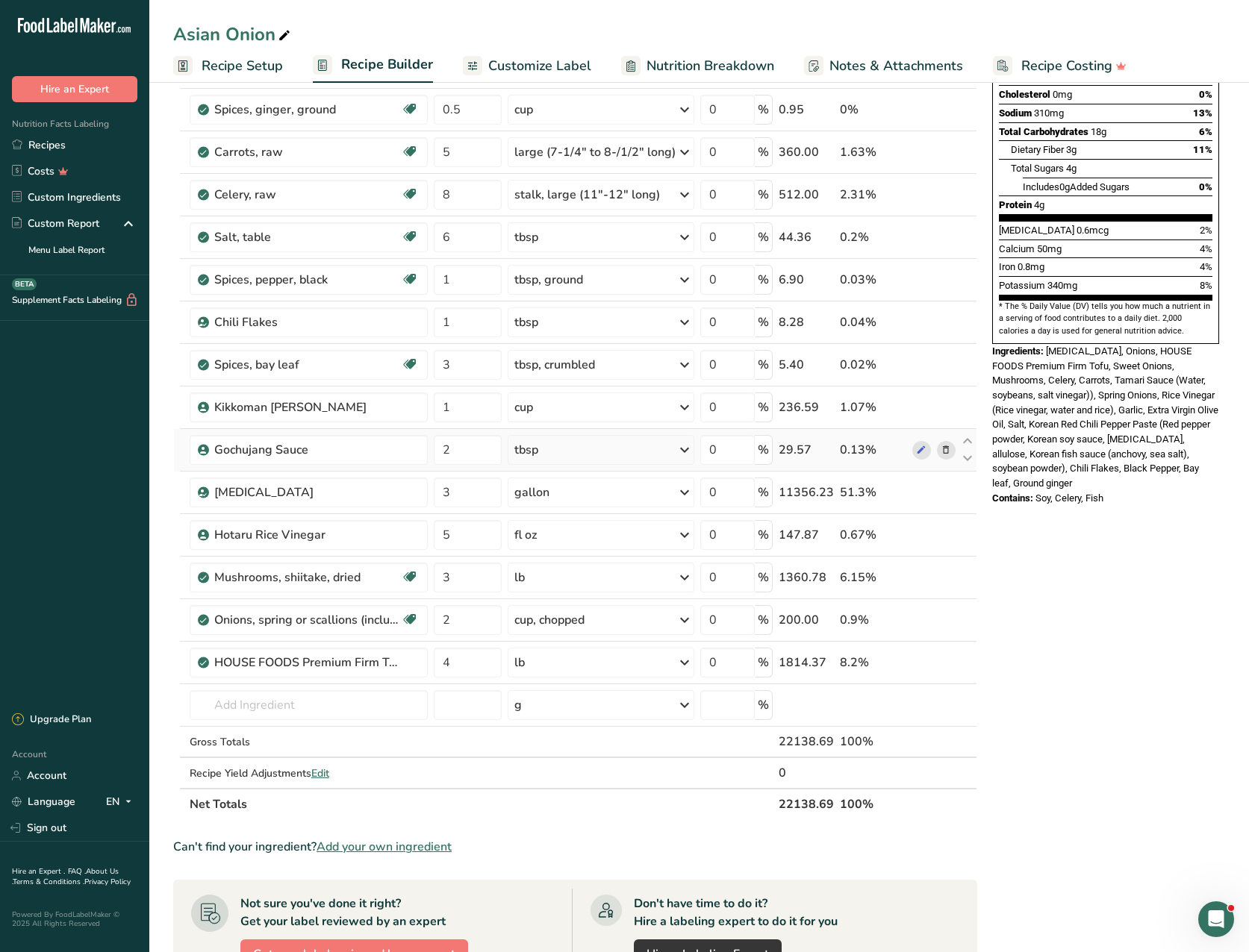
click at [946, 446] on icon at bounding box center [946, 450] width 11 height 16
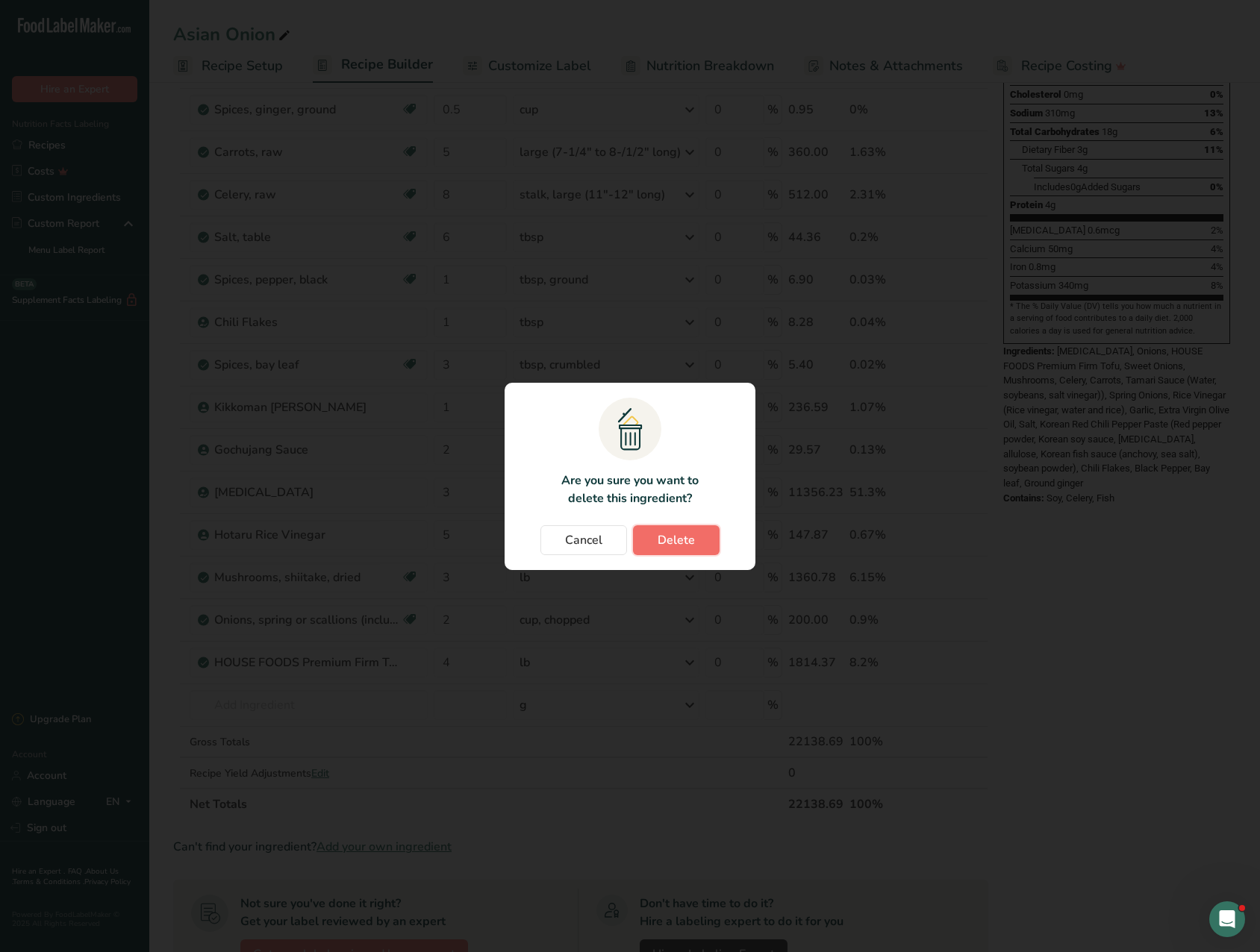
click at [676, 540] on span "Delete" at bounding box center [675, 540] width 37 height 18
type input "3"
type input "5"
type input "3"
type input "2"
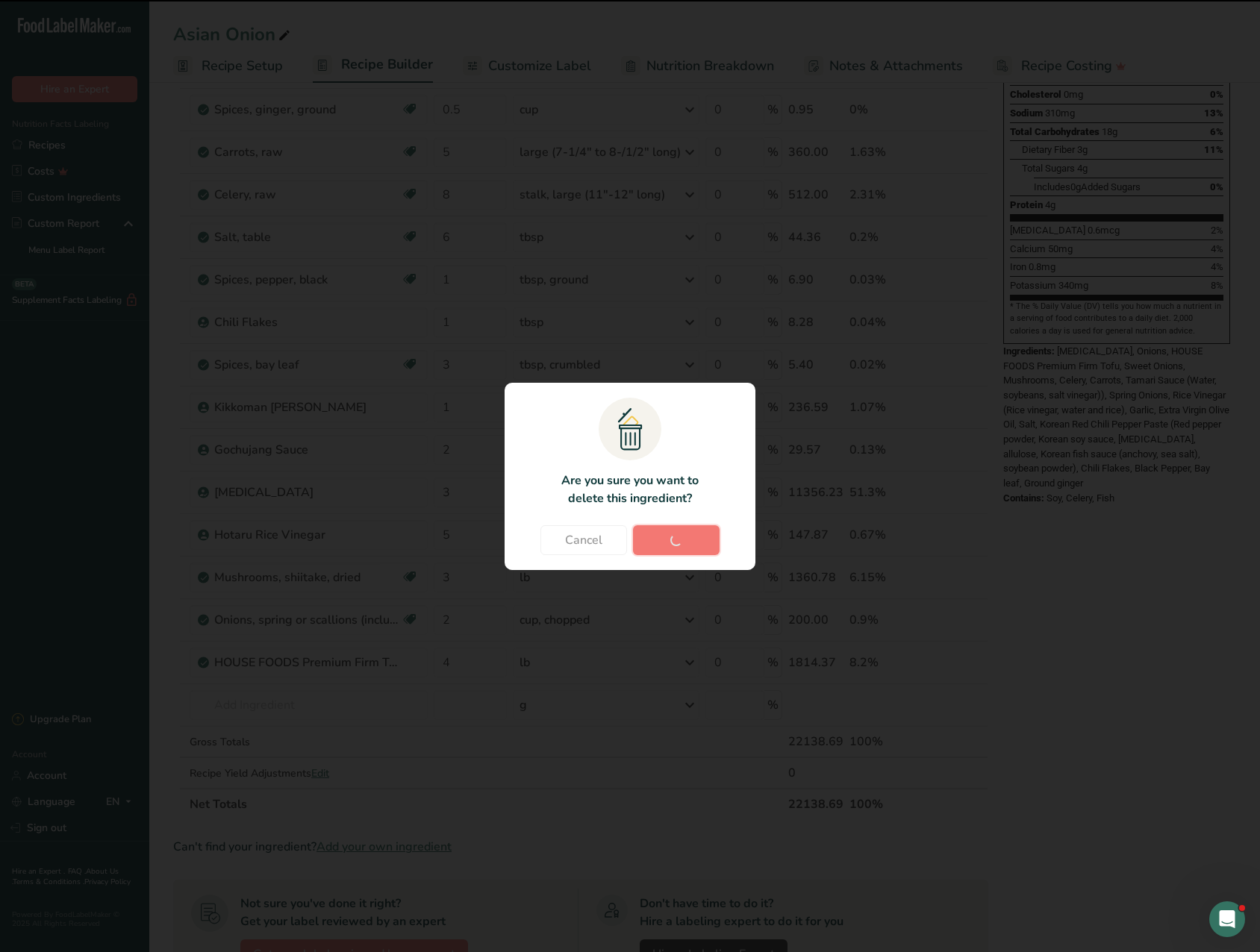
type input "4"
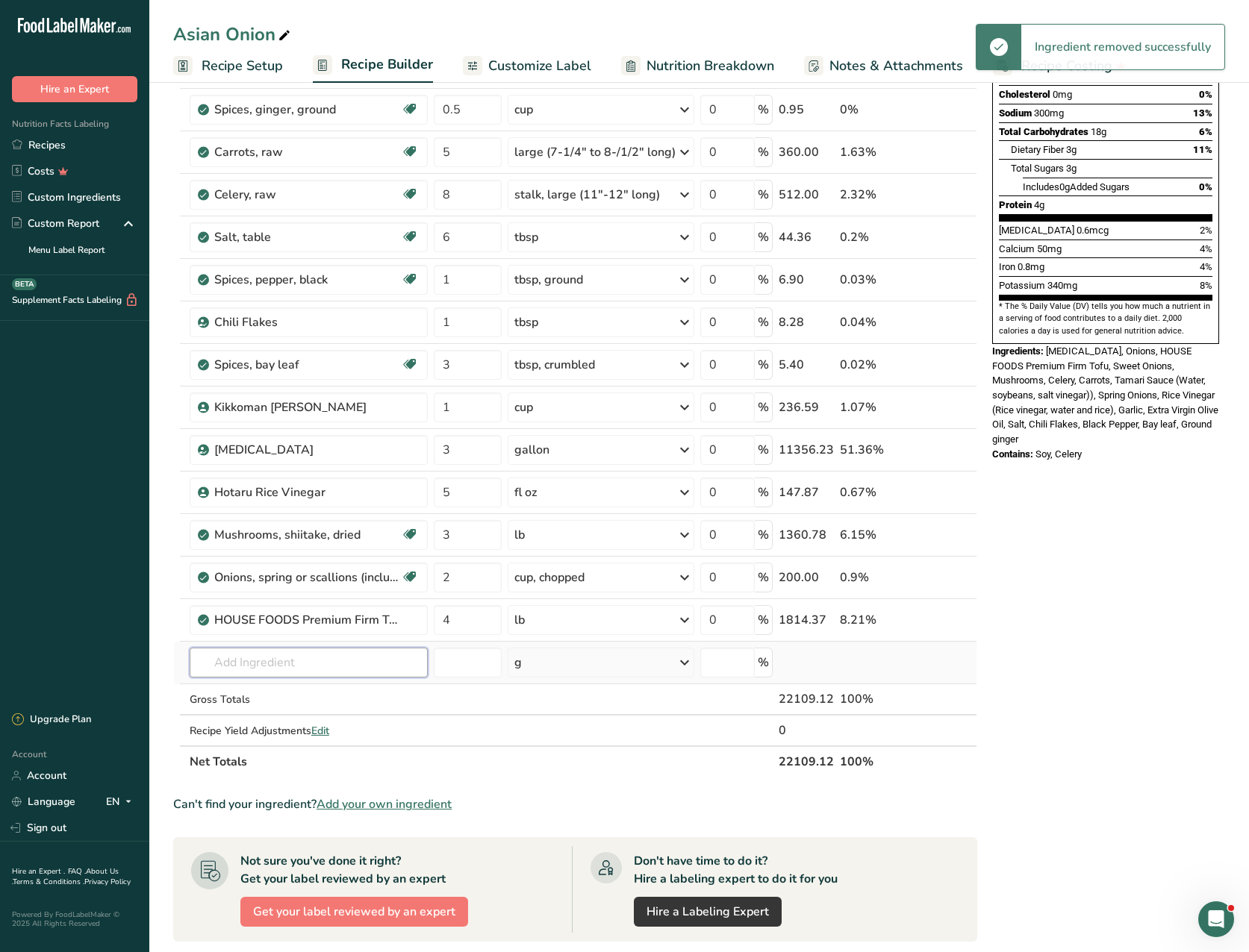
click at [213, 659] on input "text" at bounding box center [308, 663] width 238 height 30
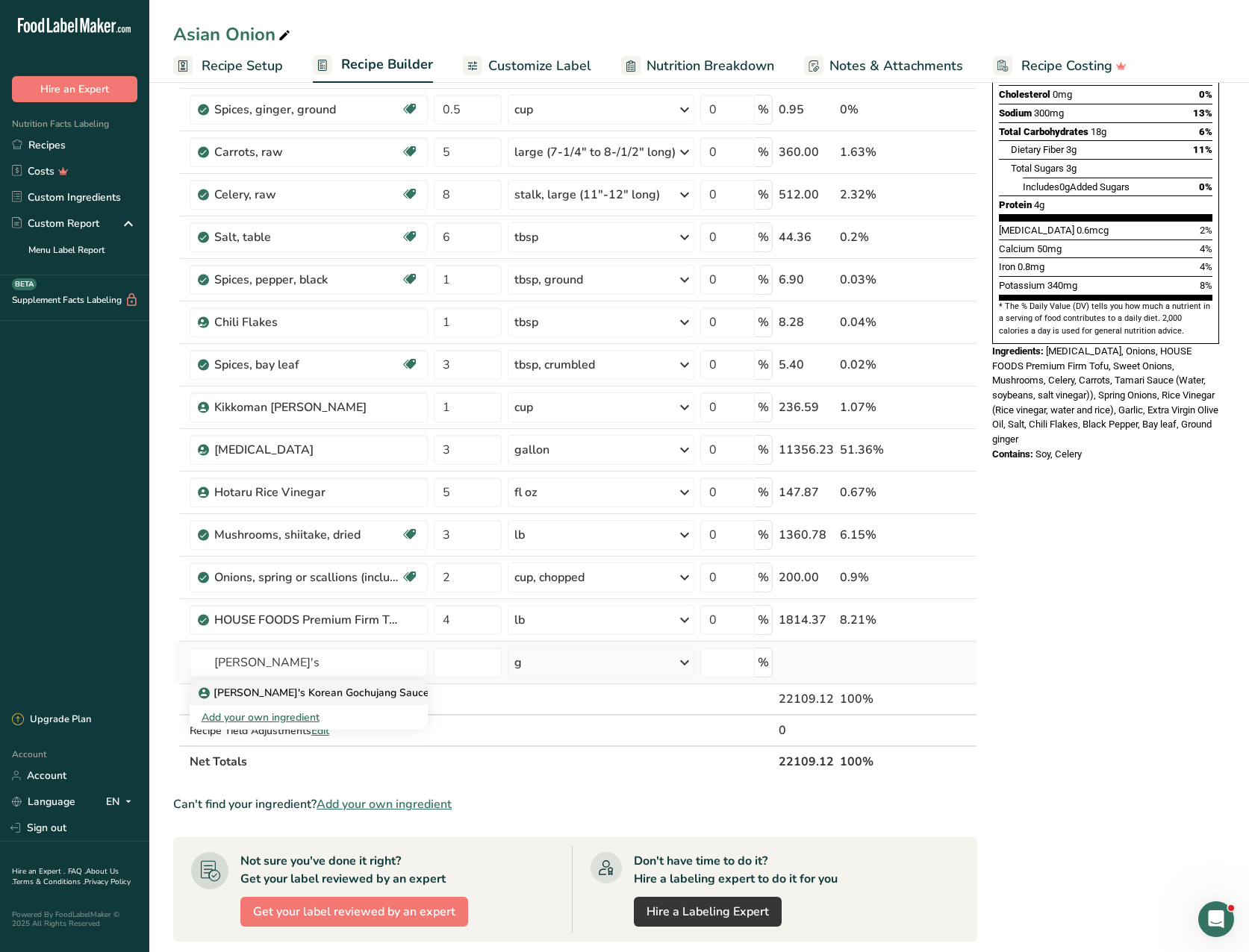
click at [248, 694] on p "Sunny's Korean Gochujang Sauce" at bounding box center [315, 693] width 227 height 16
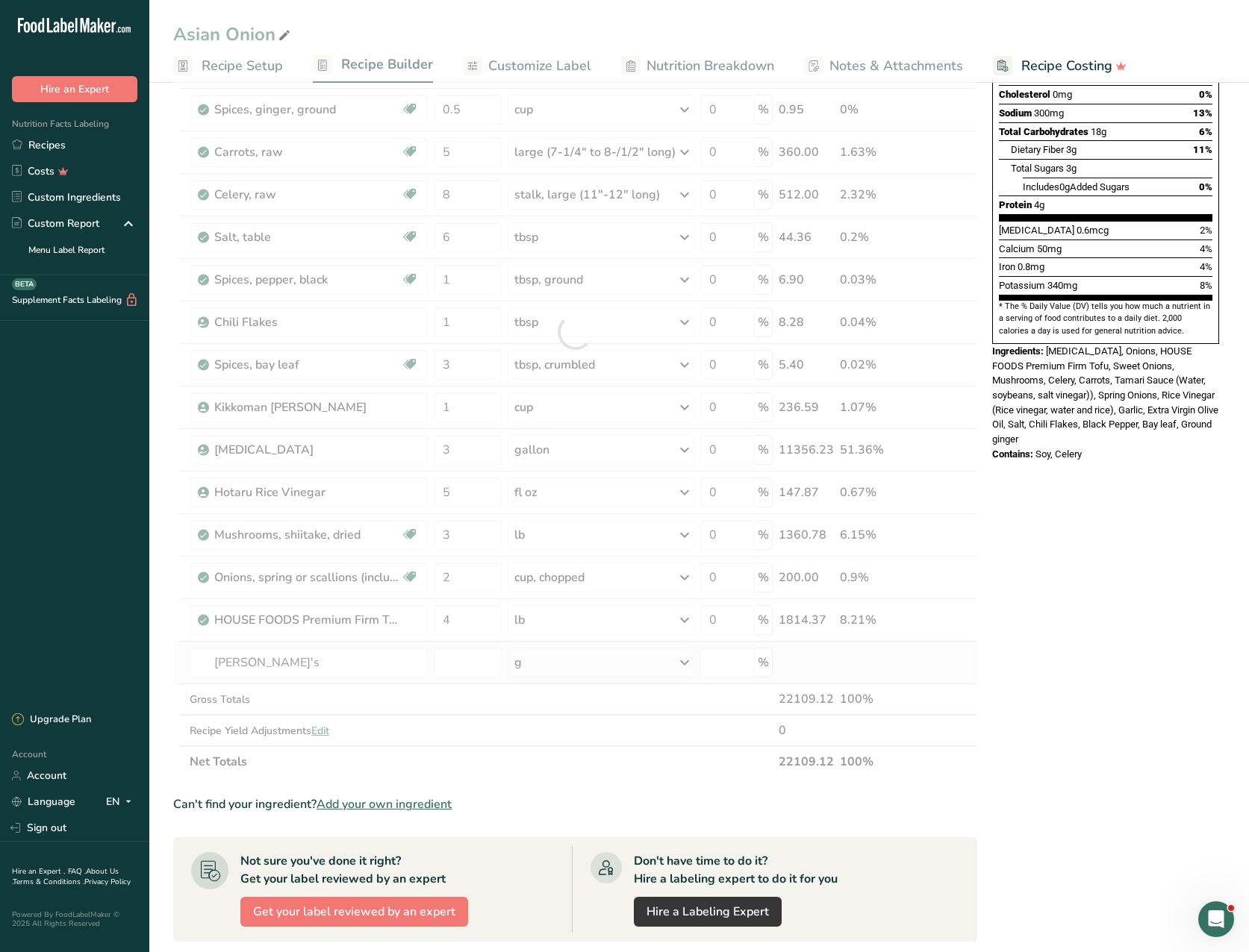
type input "Sunny's Korean Gochujang Sauce"
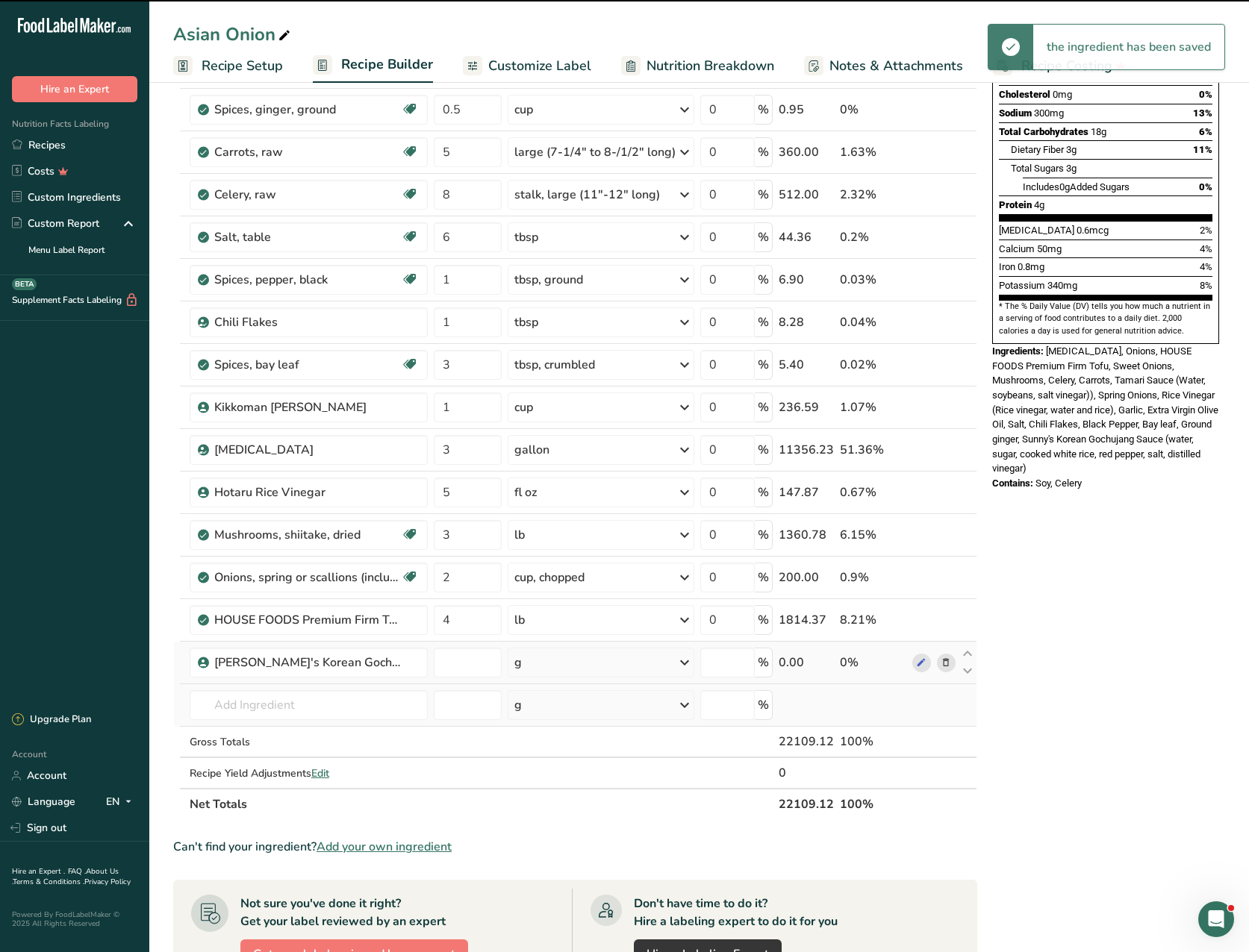
type input "0"
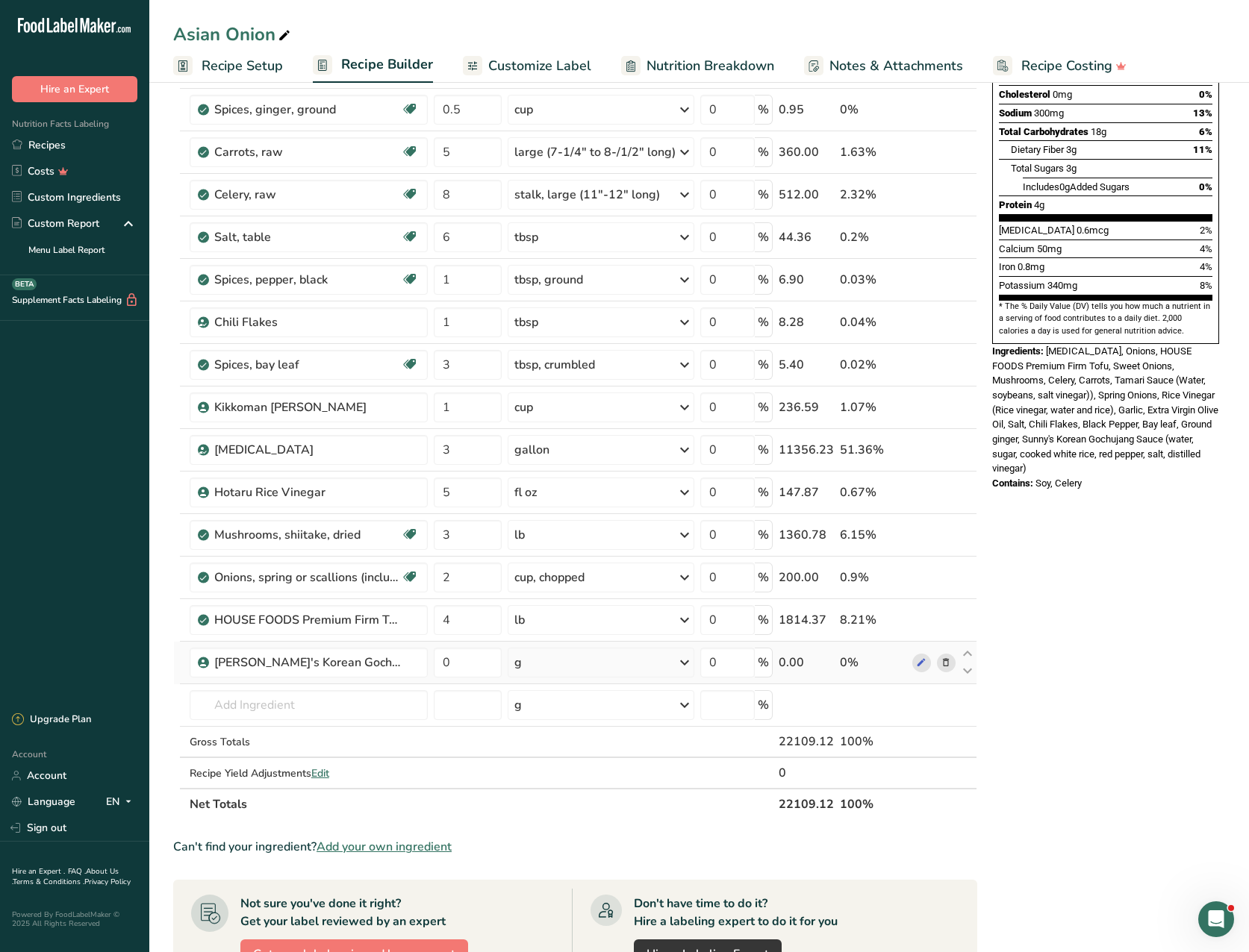
click at [685, 659] on icon at bounding box center [684, 663] width 18 height 27
click at [551, 890] on div "See more" at bounding box center [579, 890] width 126 height 16
click at [533, 893] on div "tbsp" at bounding box center [579, 893] width 113 height 16
drag, startPoint x: 452, startPoint y: 659, endPoint x: 442, endPoint y: 659, distance: 10.0
click at [442, 659] on input "0" at bounding box center [468, 663] width 69 height 30
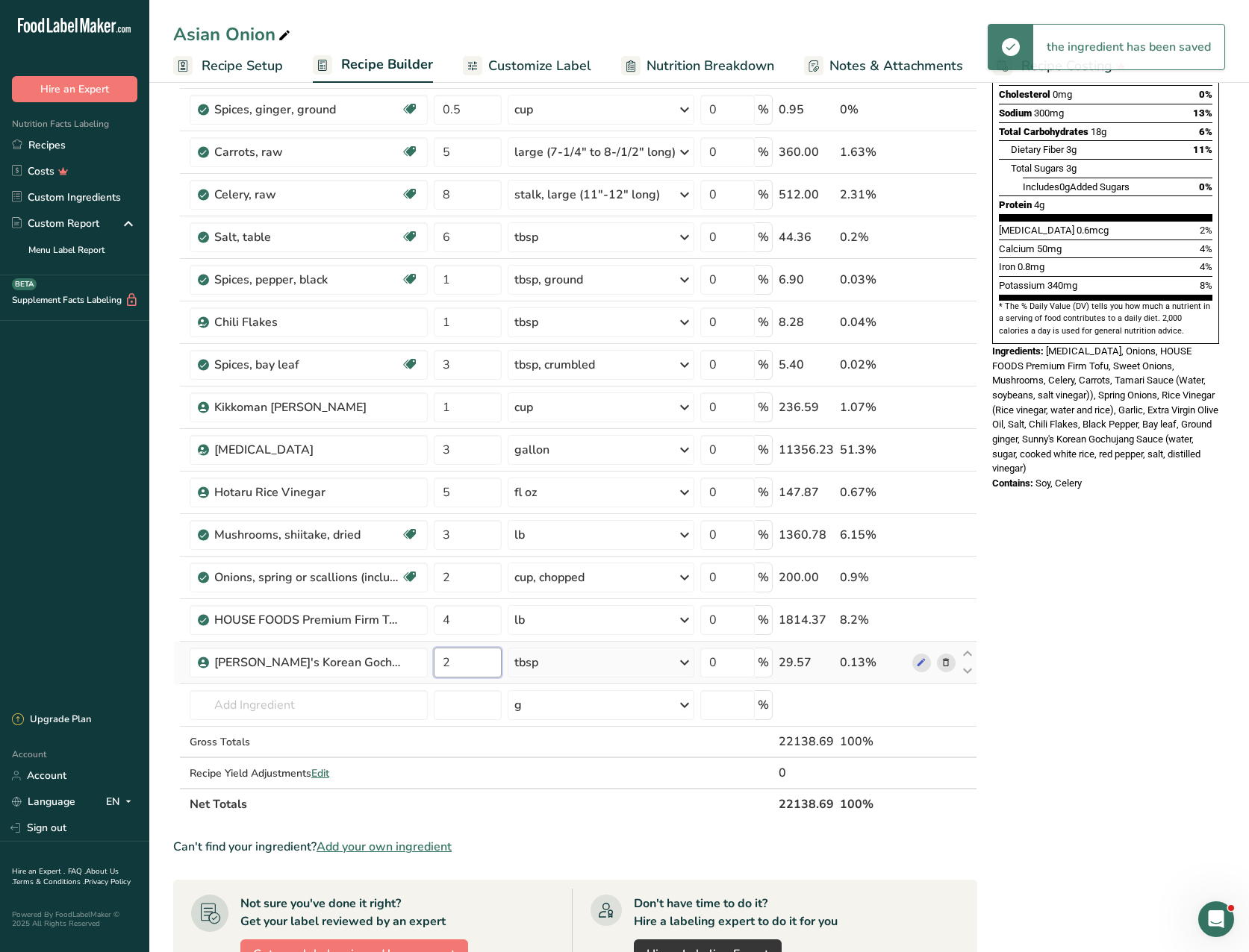
type input "2"
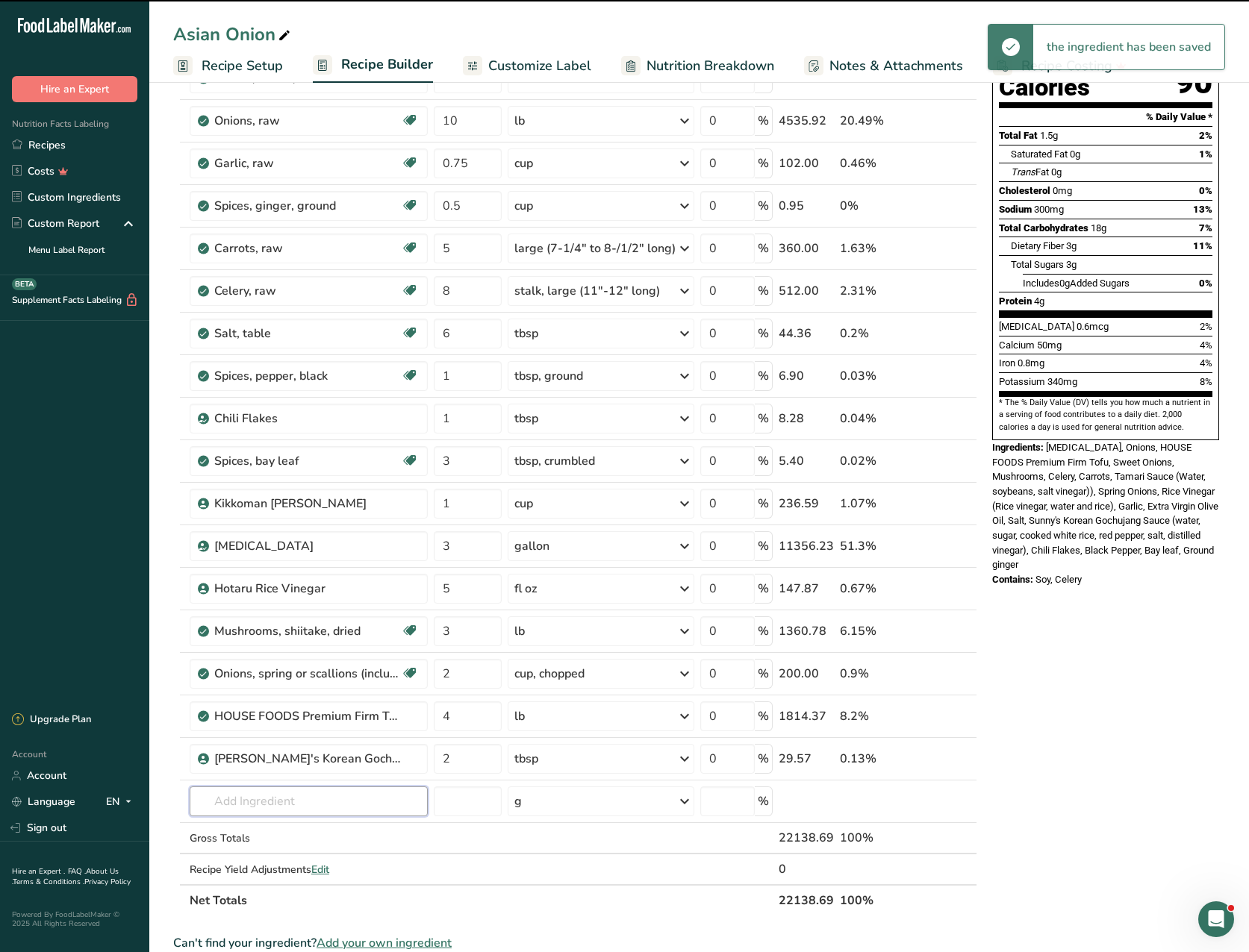
scroll to position [0, 0]
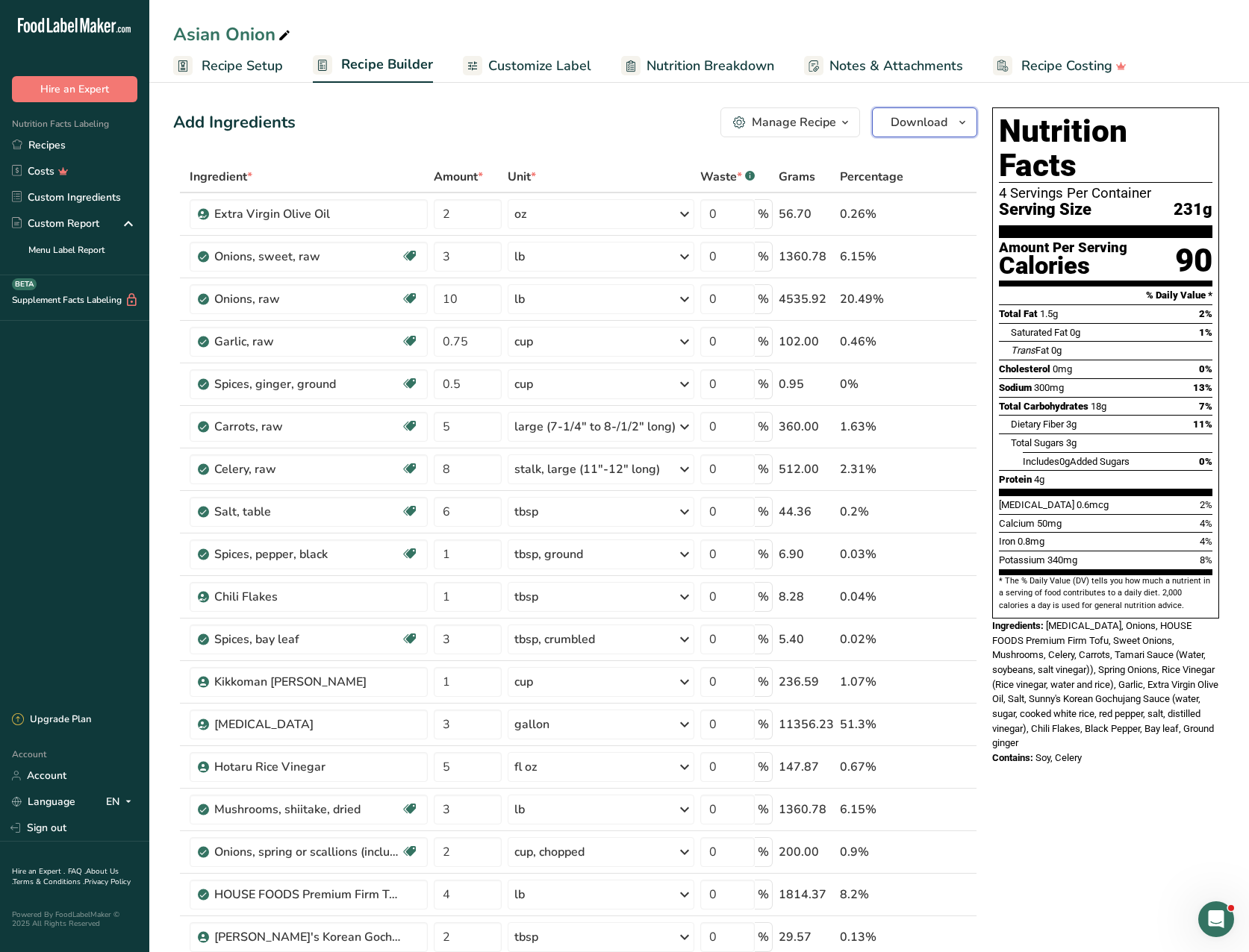
click at [958, 119] on icon "button" at bounding box center [962, 122] width 12 height 19
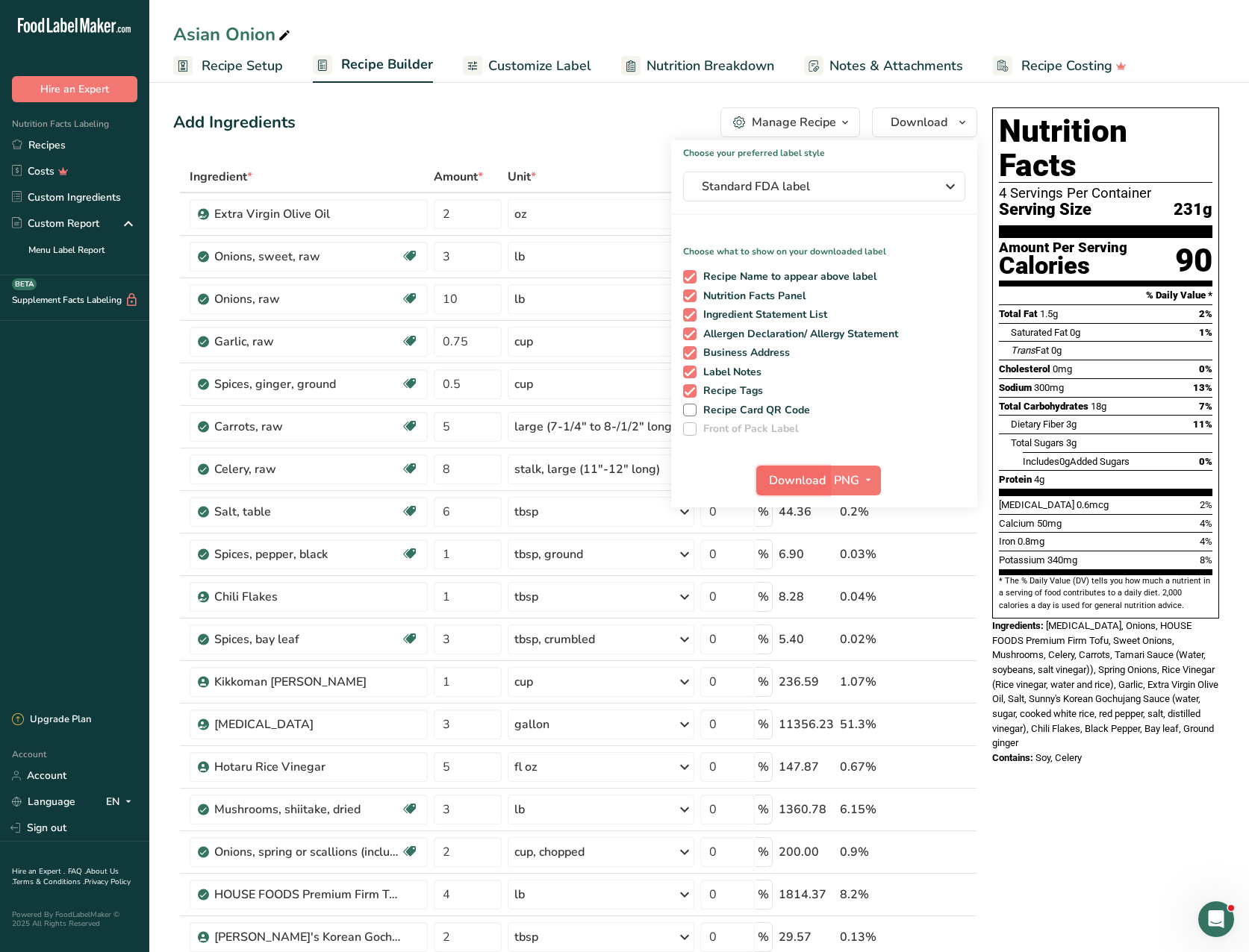
click at [792, 474] on span "Download" at bounding box center [797, 481] width 57 height 18
